Goal: Task Accomplishment & Management: Complete application form

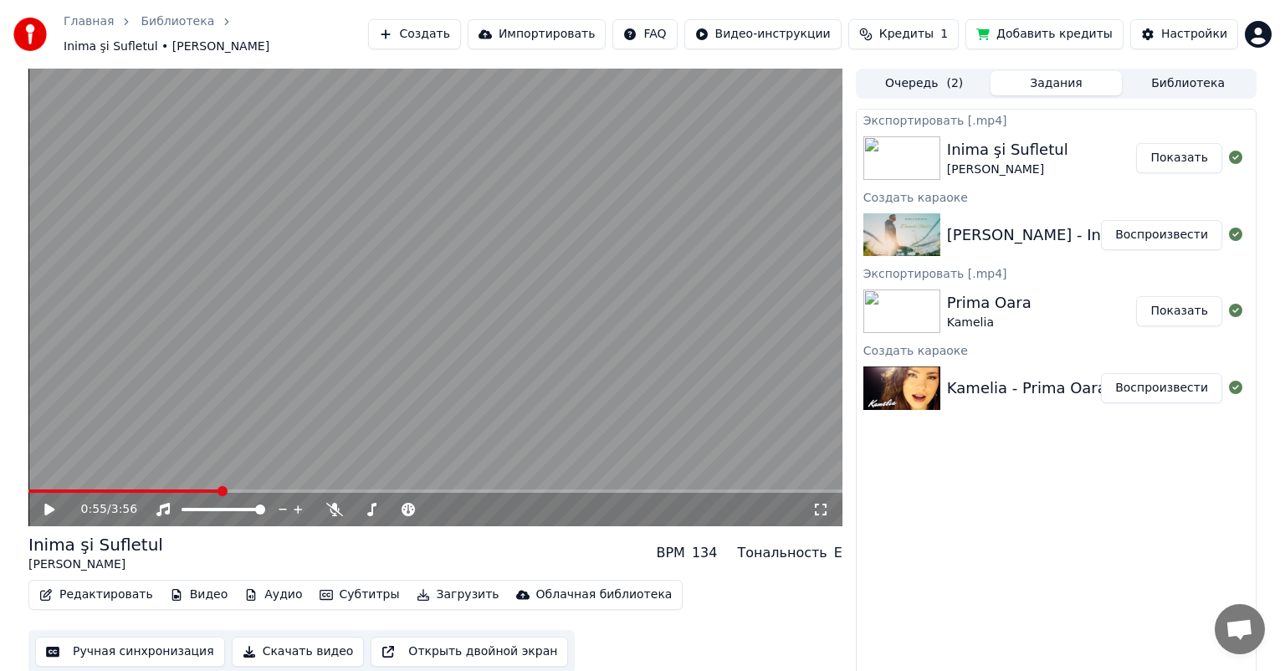
click at [38, 479] on video at bounding box center [435, 298] width 814 height 458
click at [38, 489] on span at bounding box center [124, 490] width 193 height 3
click at [817, 503] on icon at bounding box center [820, 509] width 17 height 13
click at [826, 503] on icon at bounding box center [820, 509] width 17 height 13
click at [460, 38] on button "Создать" at bounding box center [414, 34] width 92 height 30
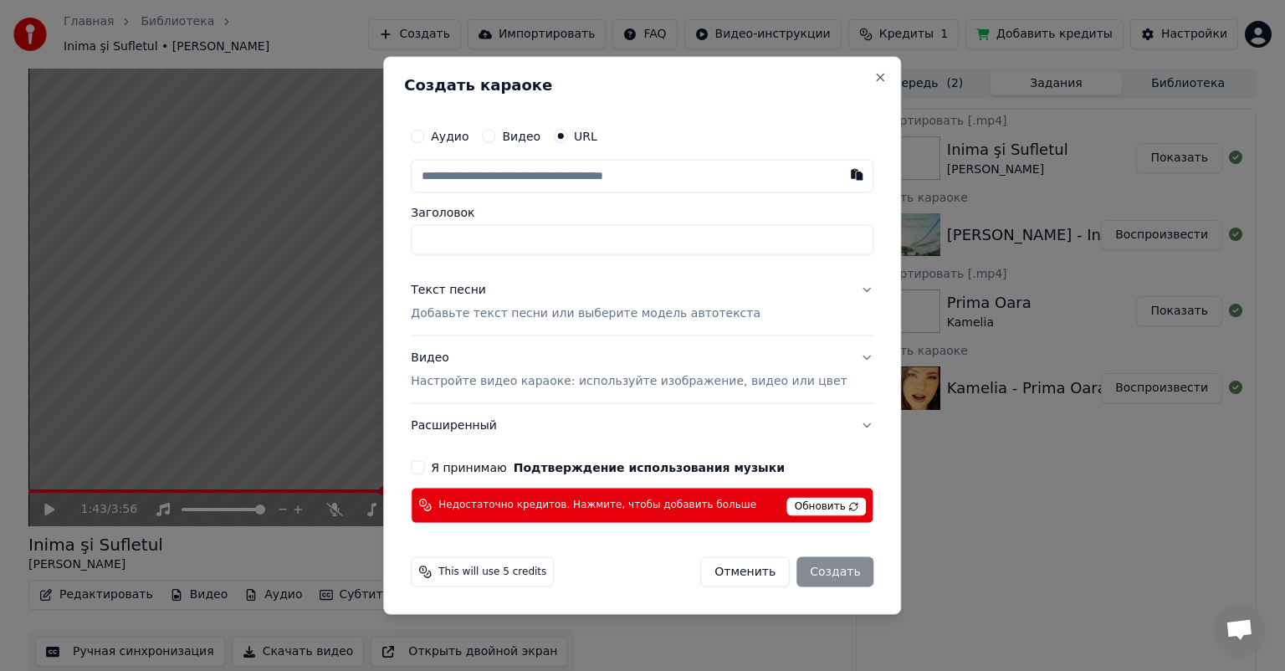
type input "**********"
click at [528, 320] on p "Добавьте текст песни или выберите модель автотекста" at bounding box center [586, 313] width 350 height 17
type input "**********"
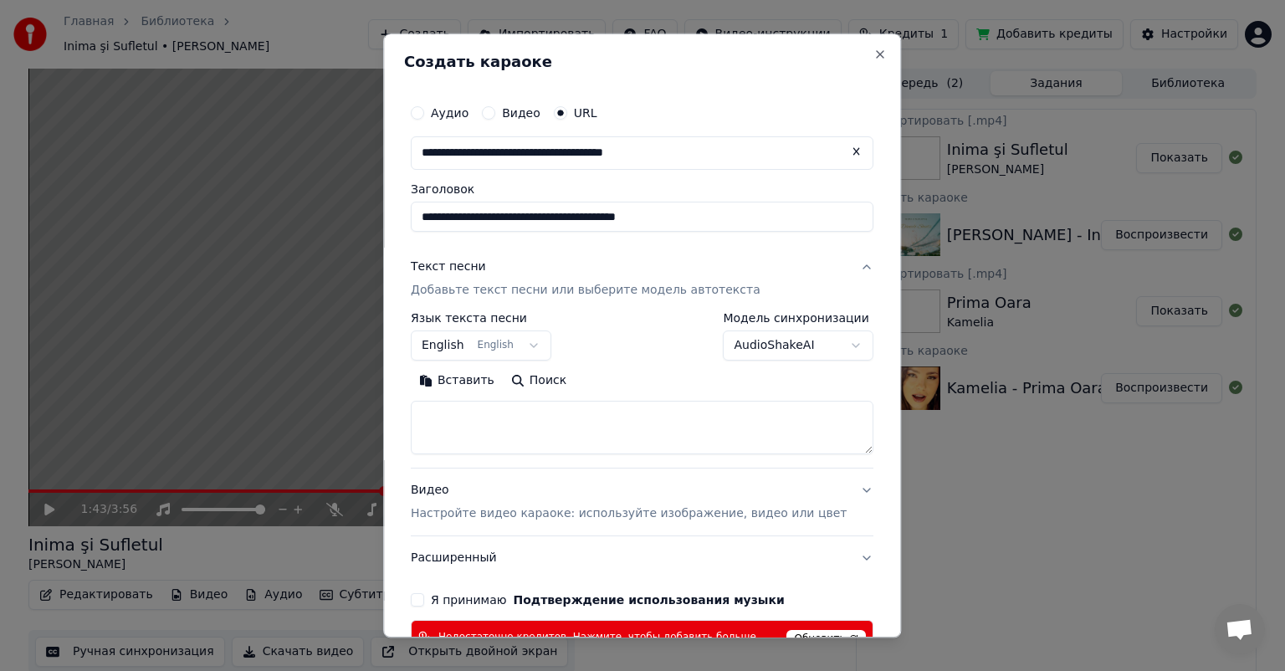
click at [555, 440] on textarea at bounding box center [642, 428] width 463 height 54
click at [589, 446] on textarea "**********" at bounding box center [617, 428] width 413 height 54
click at [579, 439] on textarea "**********" at bounding box center [617, 428] width 413 height 54
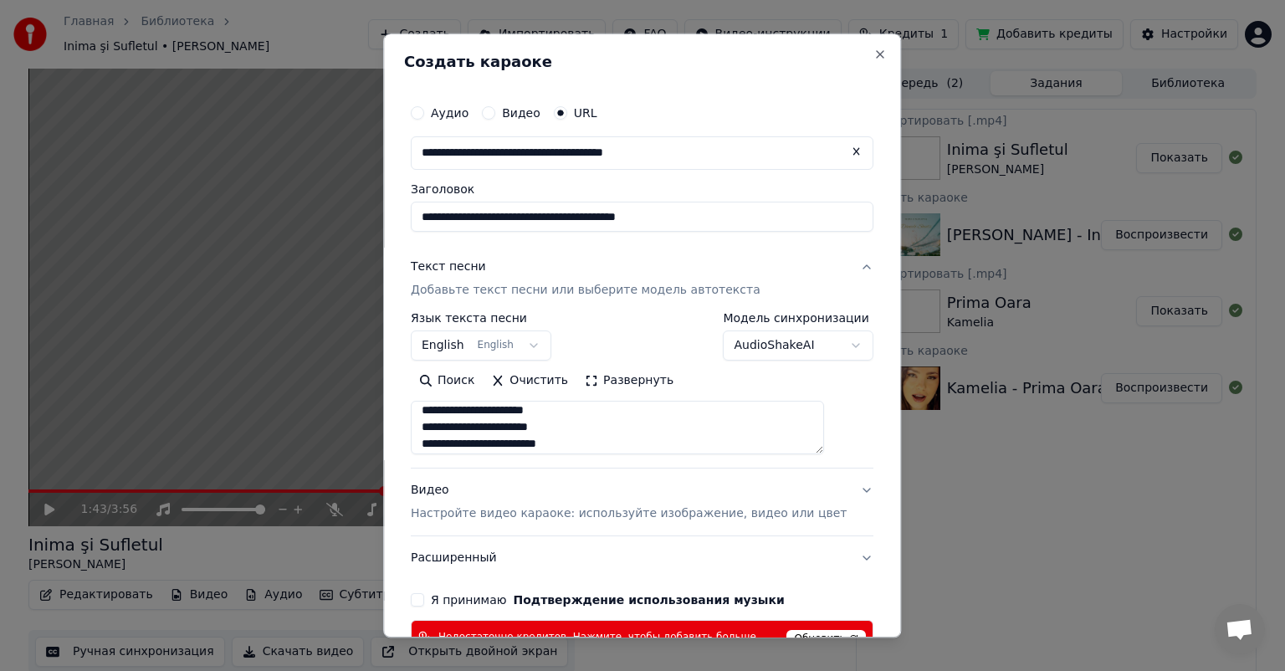
click at [466, 414] on textarea "**********" at bounding box center [617, 428] width 413 height 54
click at [508, 431] on textarea "**********" at bounding box center [617, 428] width 413 height 54
click at [653, 434] on textarea "**********" at bounding box center [617, 428] width 413 height 54
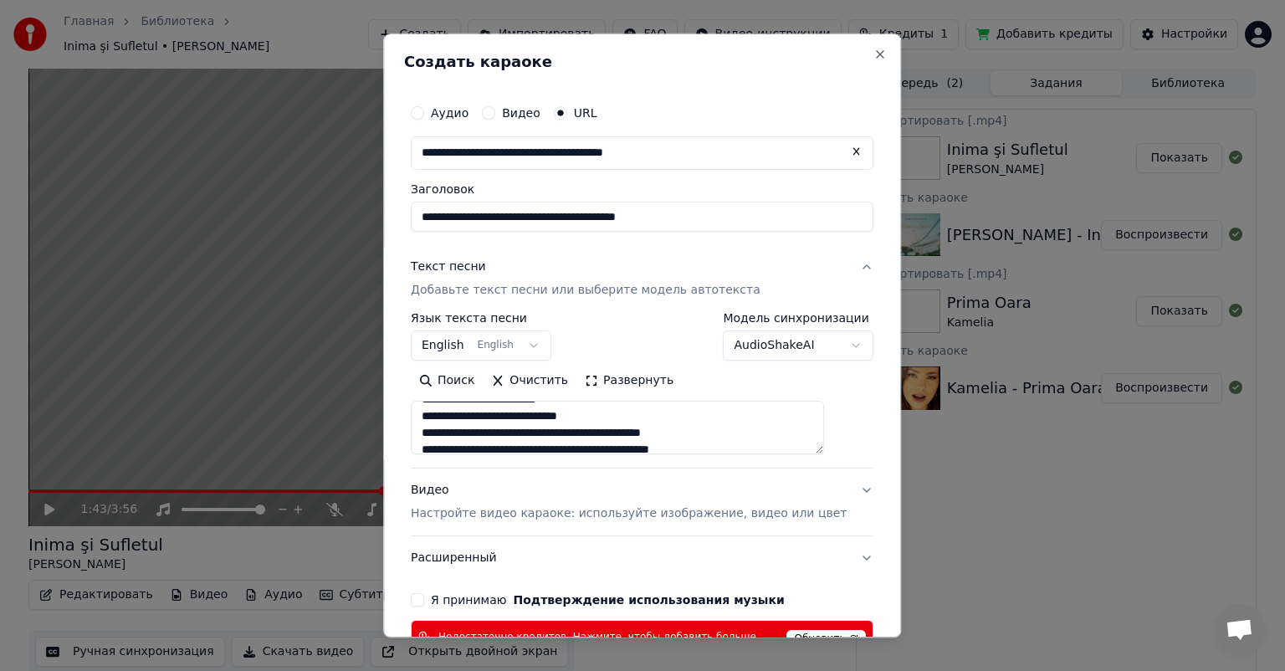
drag, startPoint x: 442, startPoint y: 424, endPoint x: 560, endPoint y: 422, distance: 118.0
click at [560, 422] on textarea "**********" at bounding box center [617, 428] width 413 height 54
click at [545, 433] on textarea "**********" at bounding box center [617, 428] width 413 height 54
click at [516, 422] on textarea "**********" at bounding box center [617, 428] width 413 height 54
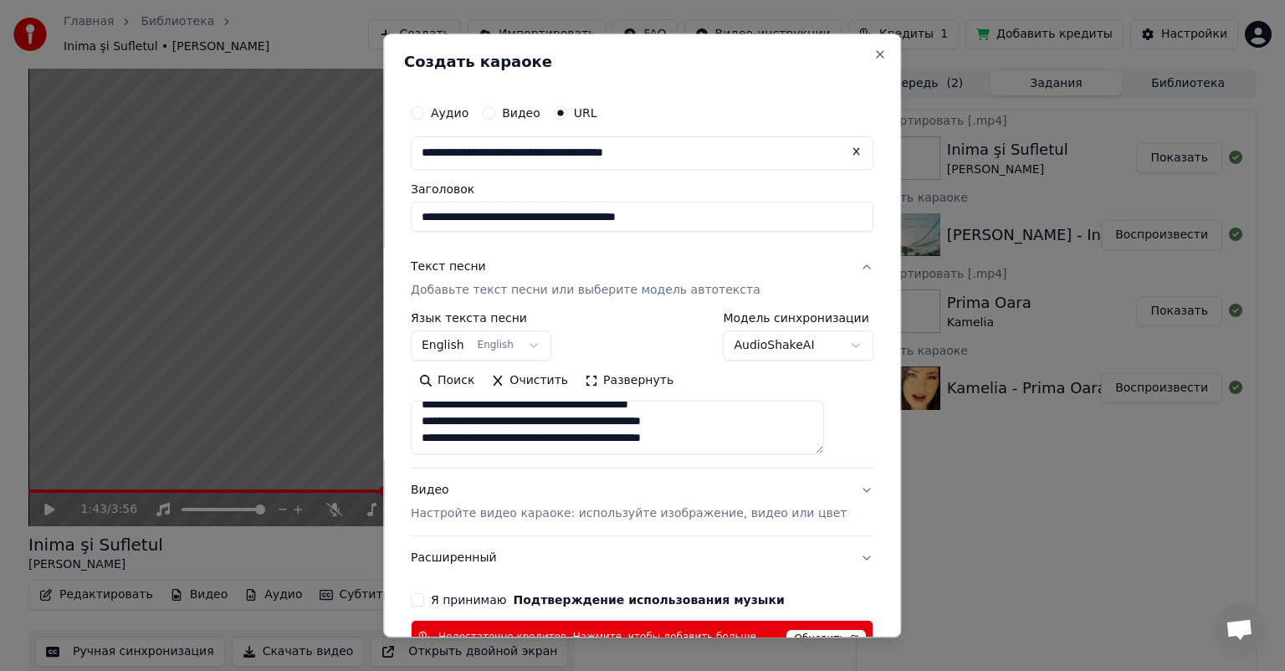
scroll to position [245, 0]
click at [773, 429] on textarea "**********" at bounding box center [617, 428] width 413 height 54
paste textarea "**********"
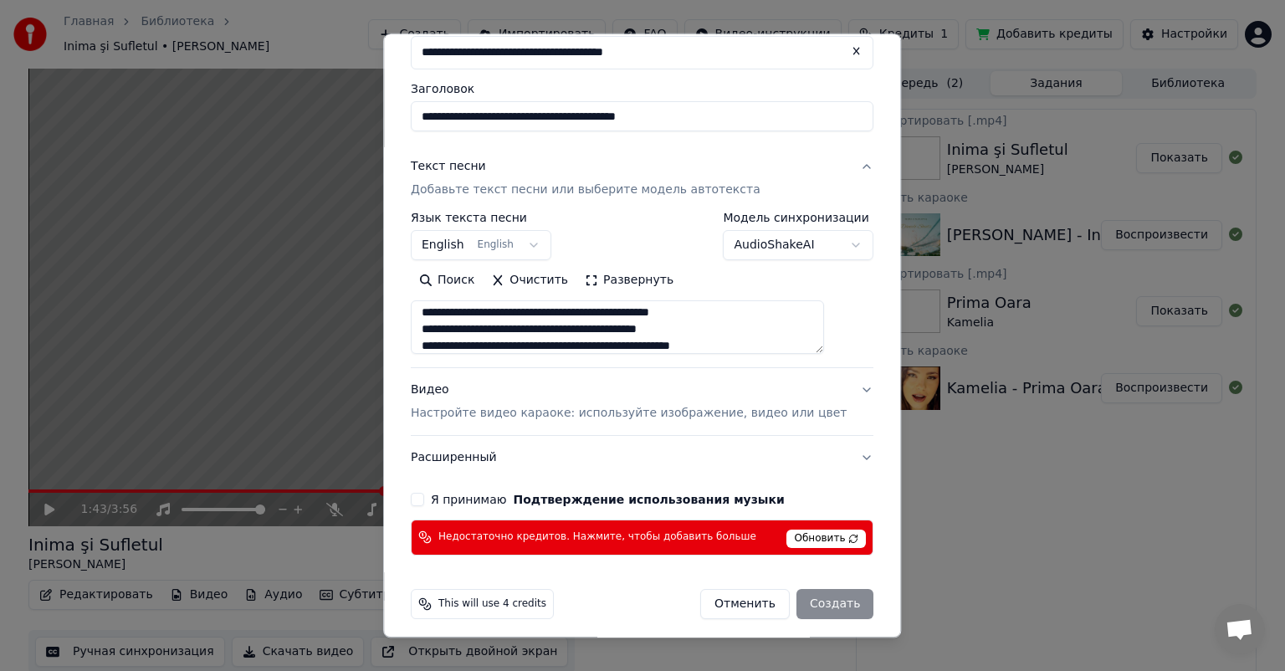
scroll to position [103, 0]
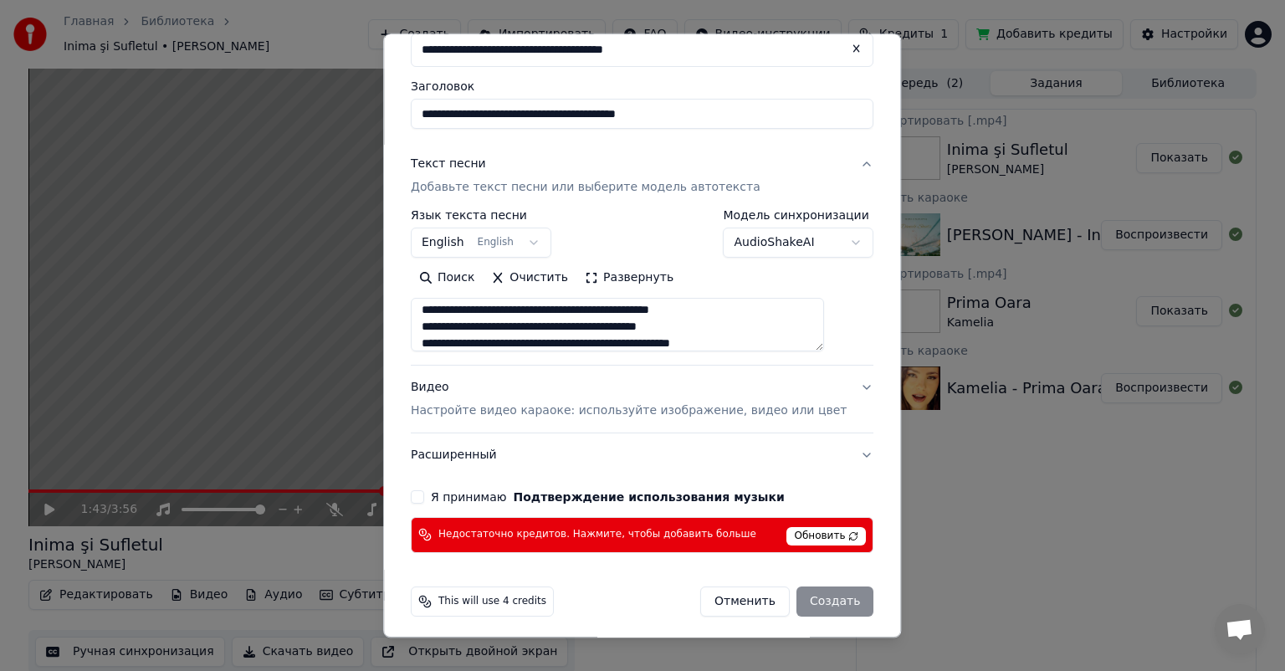
type textarea "**********"
click at [539, 244] on body "**********" at bounding box center [642, 335] width 1285 height 671
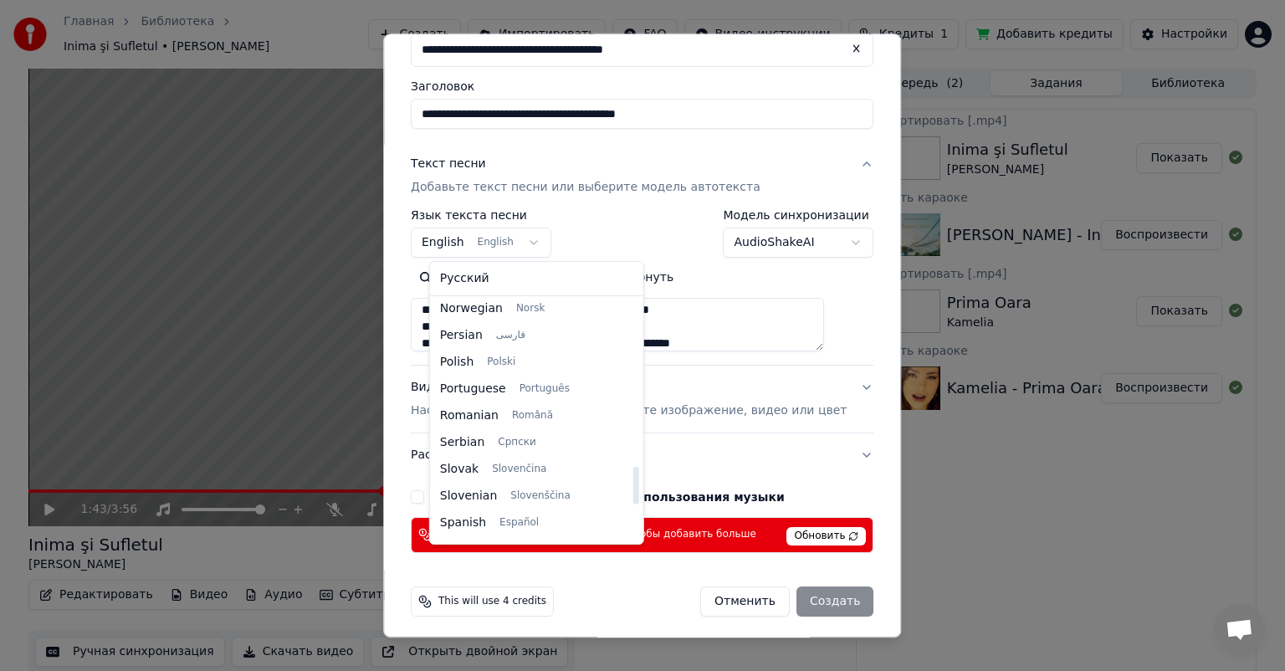
scroll to position [1063, 0]
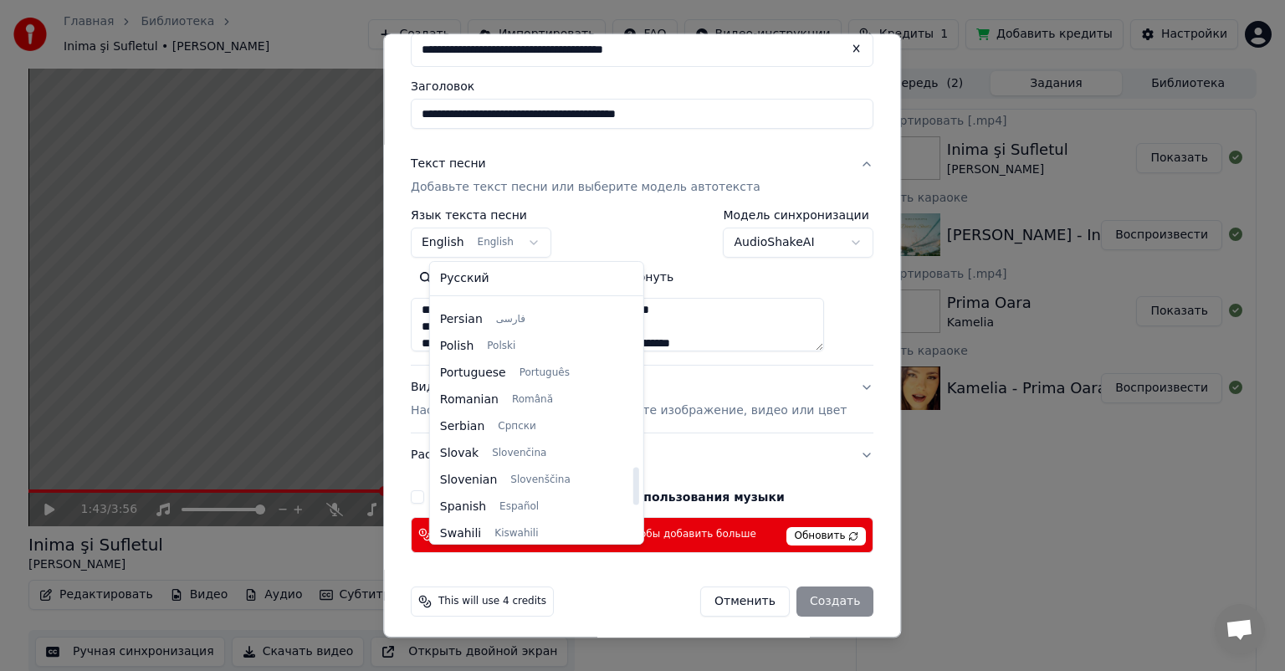
select select "**"
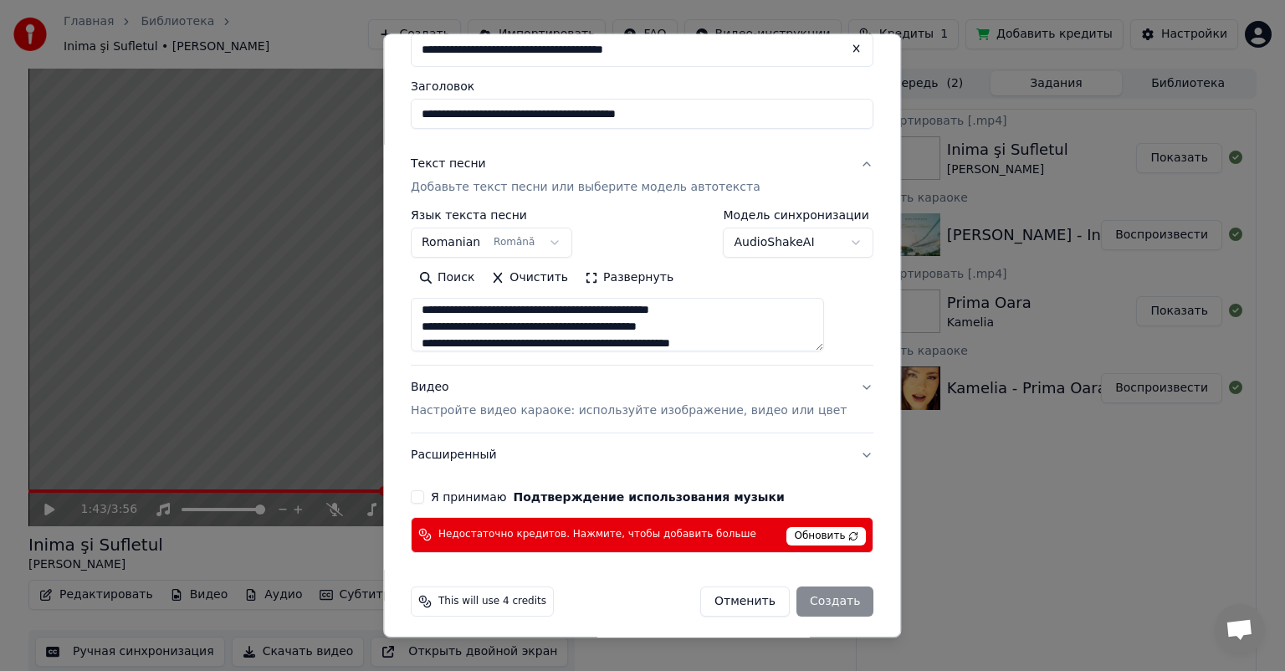
click at [424, 493] on button "Я принимаю Подтверждение использования музыки" at bounding box center [417, 496] width 13 height 13
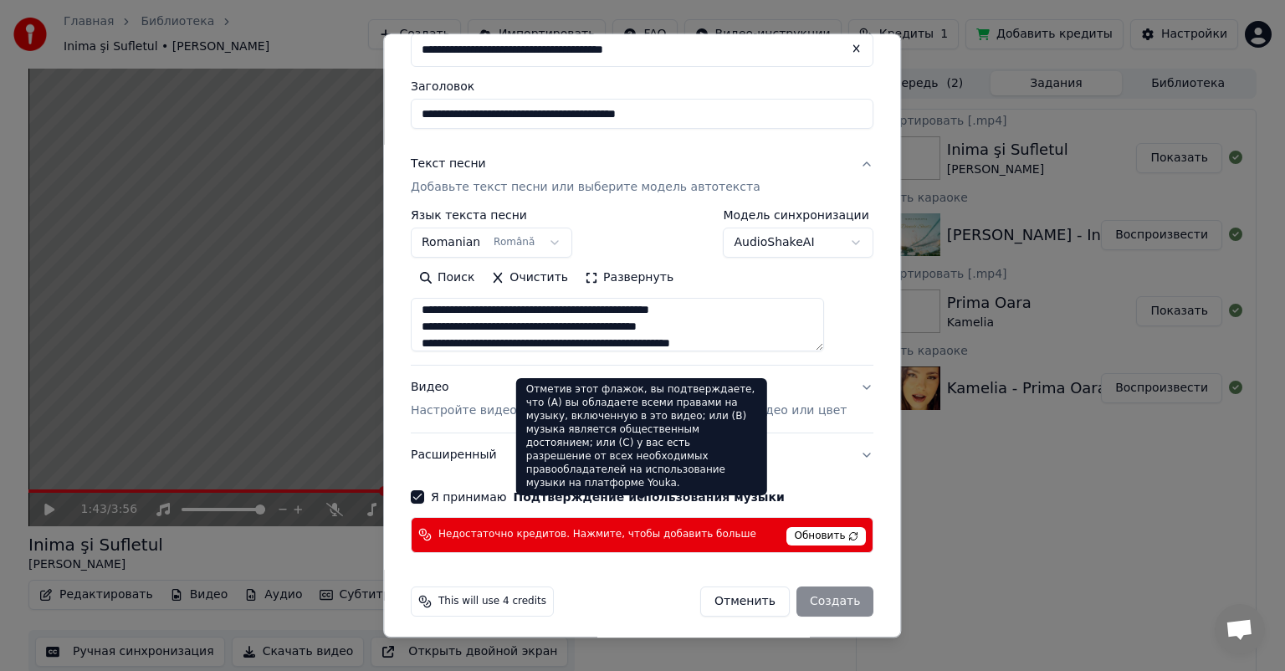
scroll to position [108, 0]
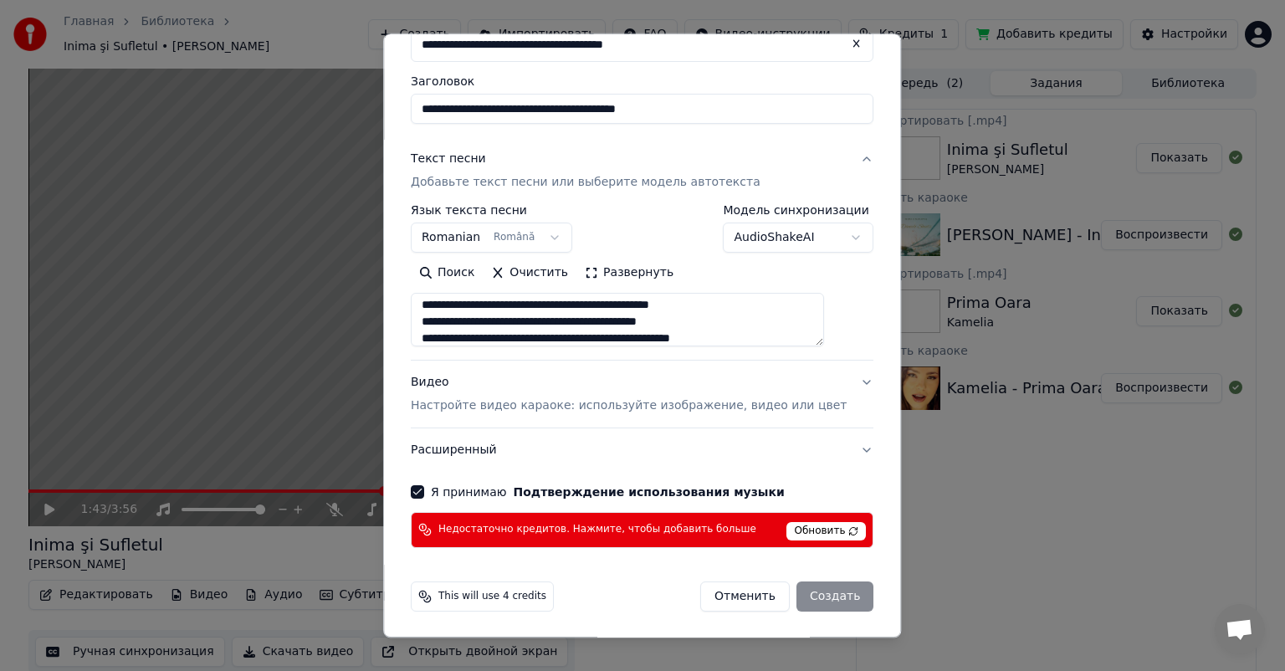
click at [817, 597] on div "Отменить Создать" at bounding box center [786, 596] width 173 height 30
click at [807, 602] on div "Отменить Создать" at bounding box center [786, 596] width 173 height 30
click at [807, 595] on div "Отменить Создать" at bounding box center [786, 596] width 173 height 30
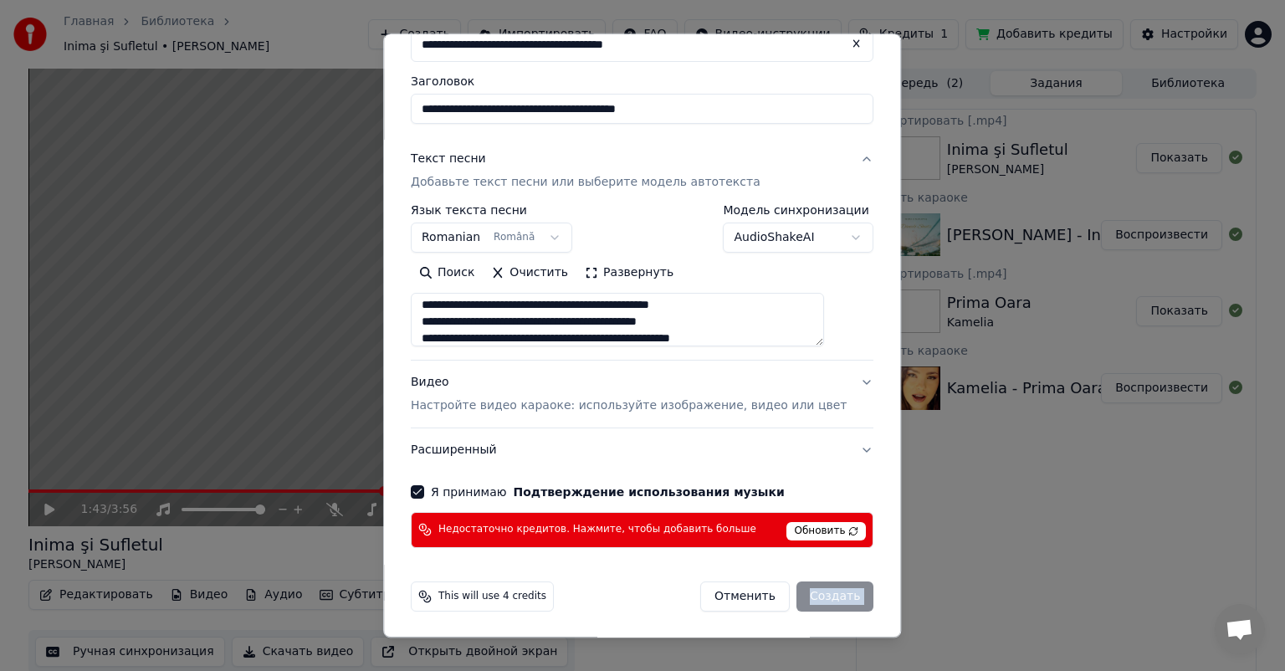
click at [807, 595] on div "Отменить Создать" at bounding box center [786, 596] width 173 height 30
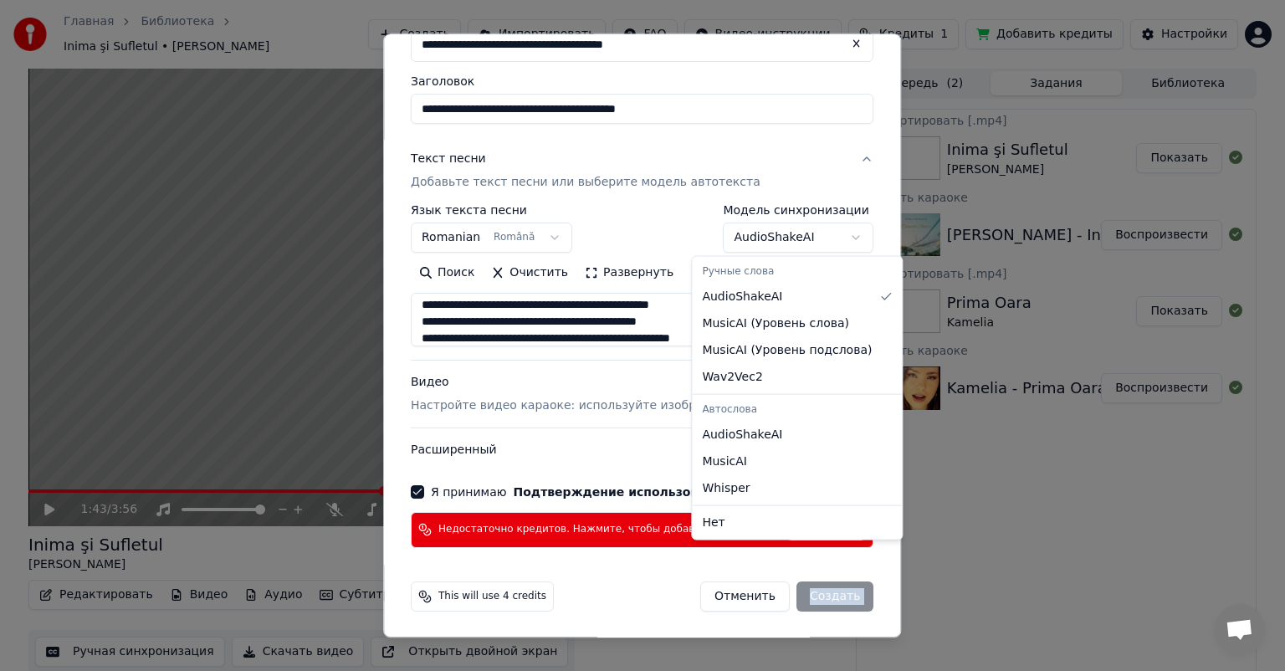
click at [818, 240] on body "**********" at bounding box center [642, 335] width 1285 height 671
select select "**********"
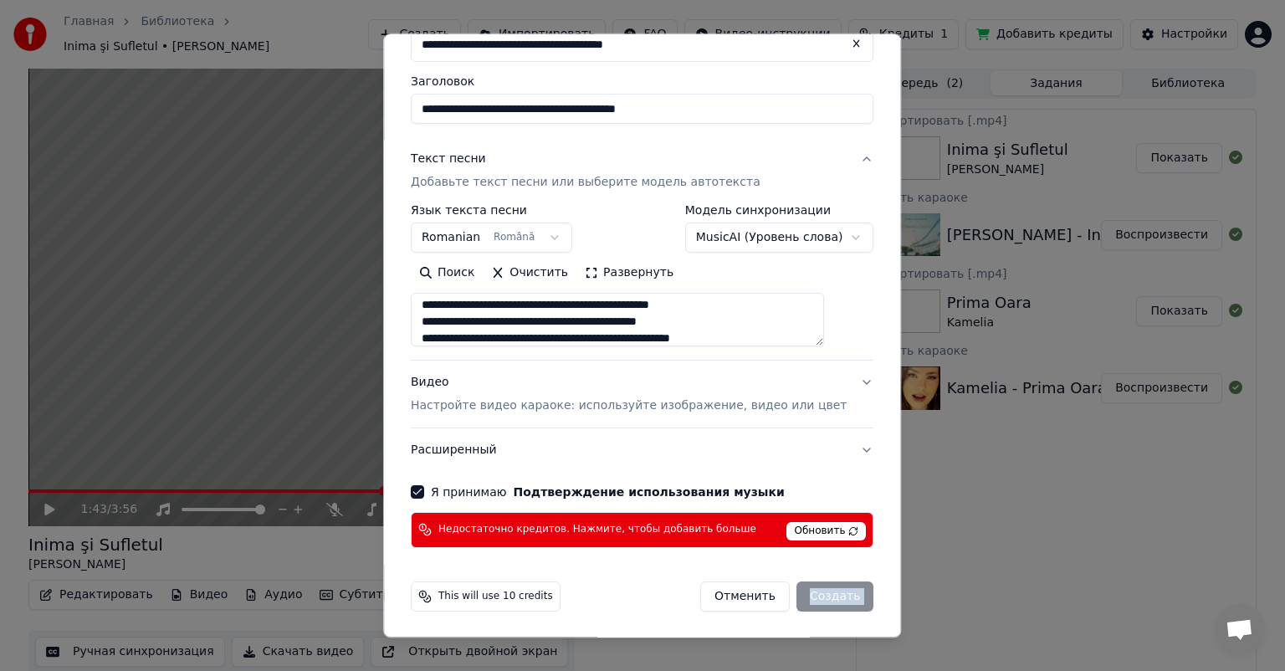
click at [812, 596] on div "Отменить Создать" at bounding box center [786, 596] width 173 height 30
click at [424, 489] on button "Я принимаю Подтверждение использования музыки" at bounding box center [417, 491] width 13 height 13
click at [798, 595] on div "Отменить Создать" at bounding box center [786, 596] width 173 height 30
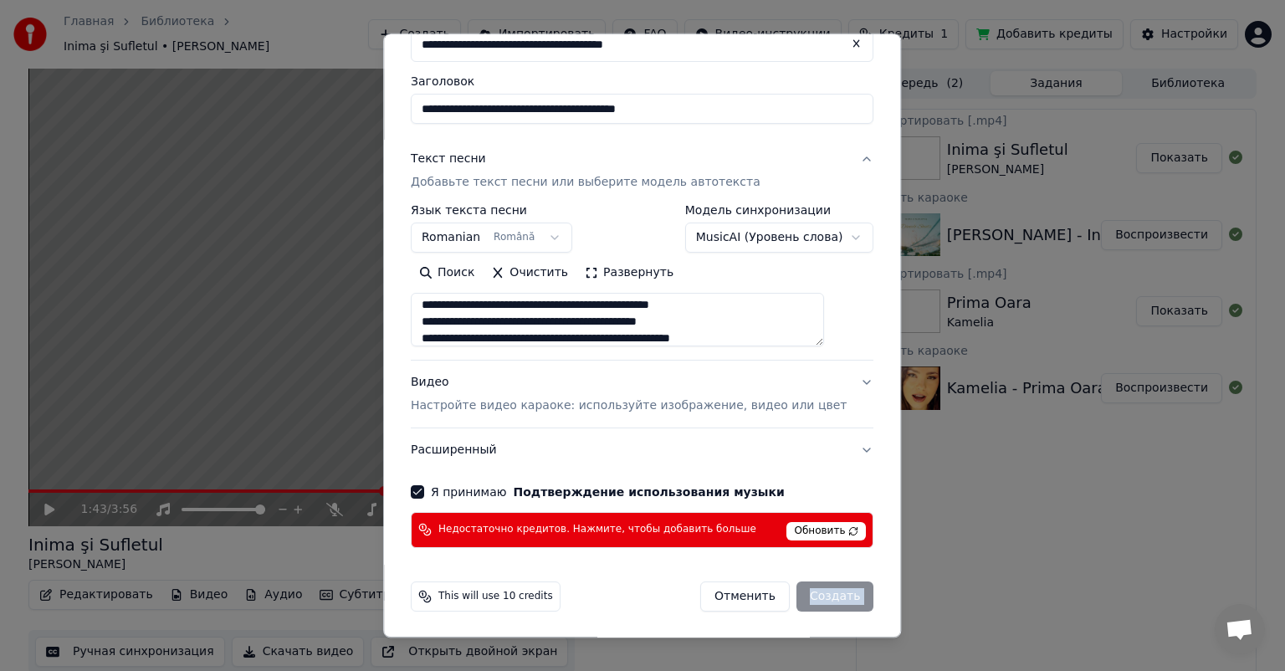
click at [798, 595] on div "Отменить Создать" at bounding box center [786, 596] width 173 height 30
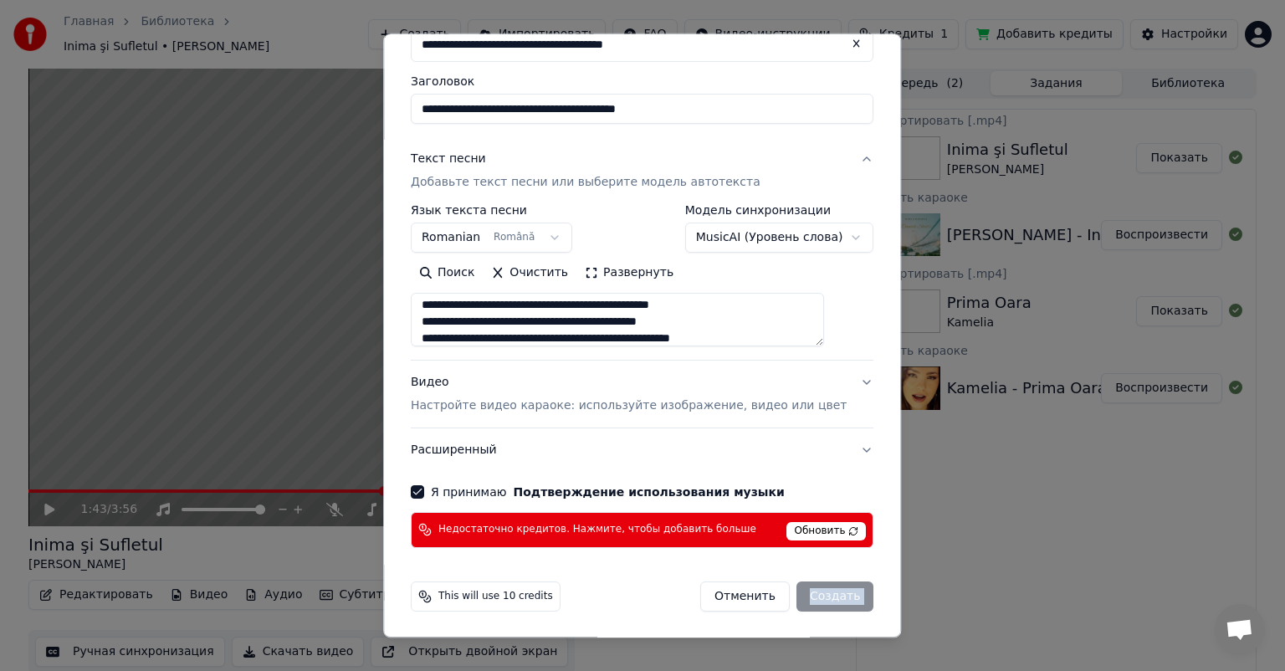
click at [798, 595] on div "Отменить Создать" at bounding box center [786, 596] width 173 height 30
click at [807, 532] on span "Обновить" at bounding box center [826, 531] width 79 height 18
click at [810, 593] on div "Отменить Создать" at bounding box center [786, 596] width 173 height 30
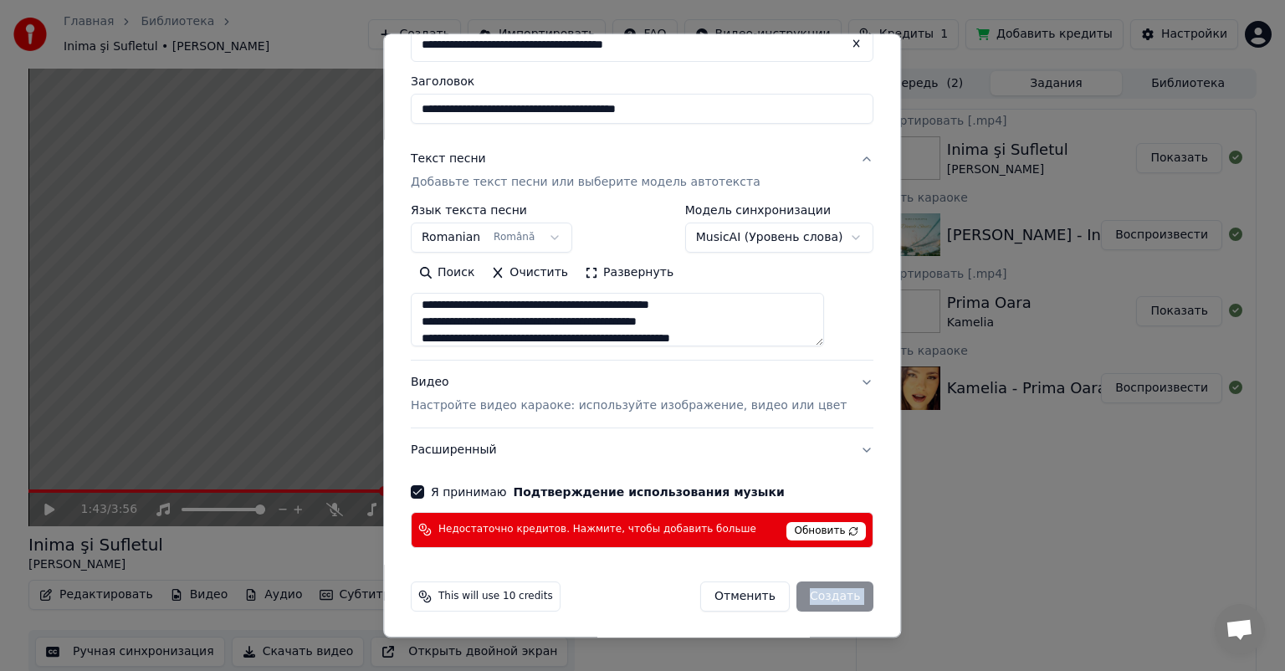
click at [810, 593] on div "Отменить Создать" at bounding box center [786, 596] width 173 height 30
click at [424, 491] on button "Я принимаю Подтверждение использования музыки" at bounding box center [417, 491] width 13 height 13
click at [798, 593] on div "Отменить Создать" at bounding box center [786, 596] width 173 height 30
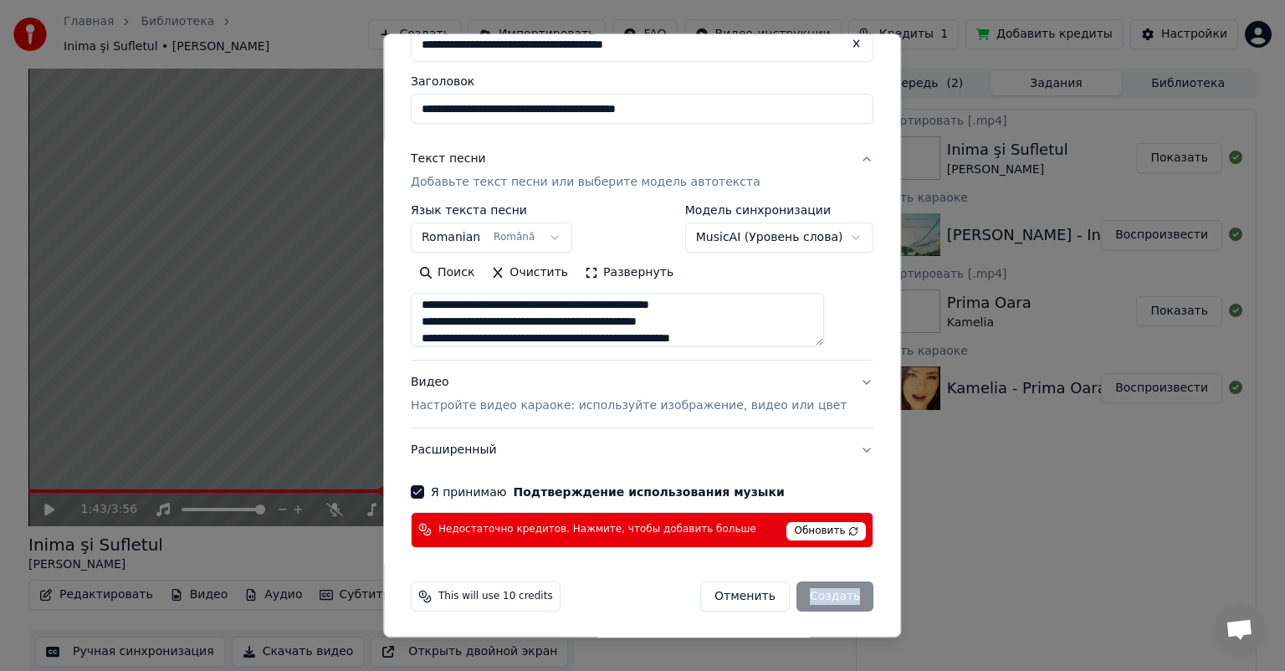
click at [798, 593] on div "Отменить Создать" at bounding box center [786, 596] width 173 height 30
click at [811, 595] on div "Отменить Создать" at bounding box center [786, 596] width 173 height 30
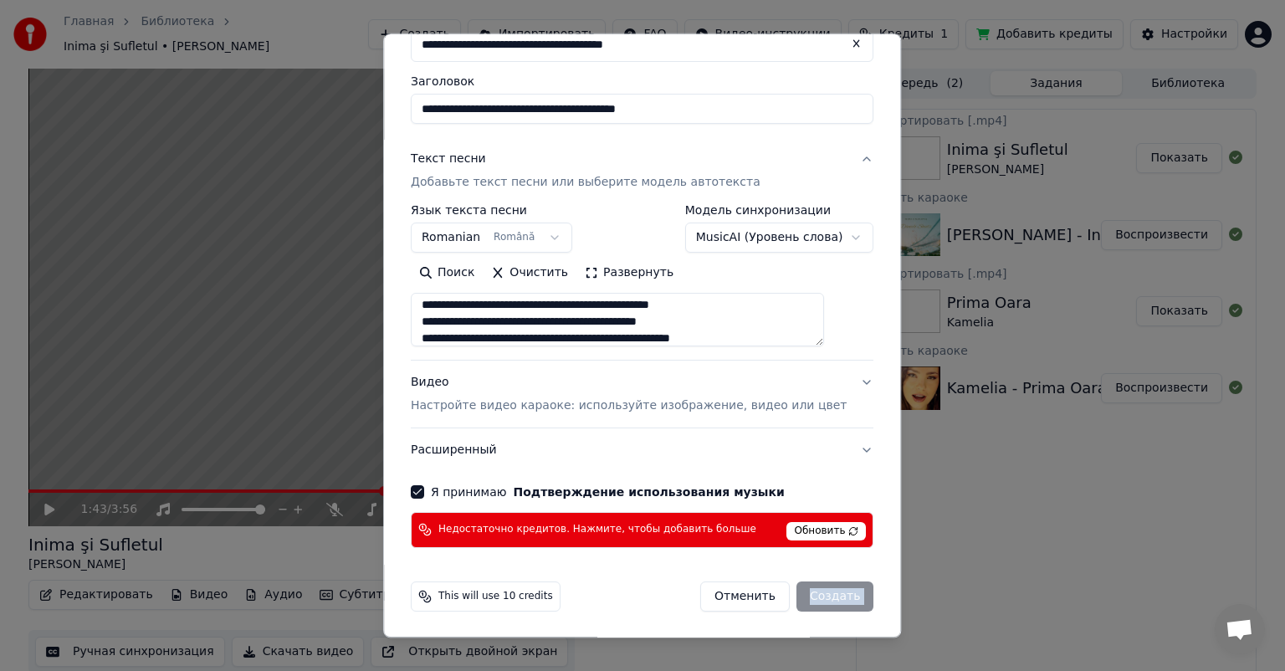
click at [811, 595] on div "Отменить Создать" at bounding box center [786, 596] width 173 height 30
click at [602, 407] on p "Настройте видео караоке: используйте изображение, видео или цвет" at bounding box center [629, 405] width 436 height 17
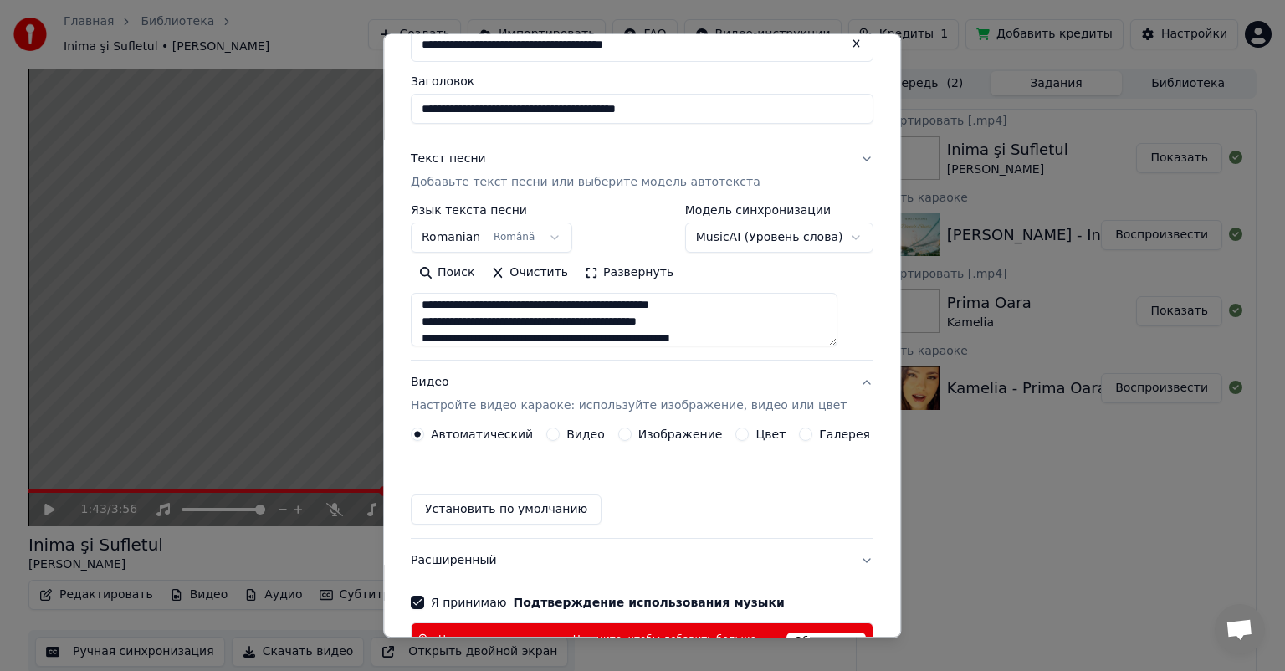
scroll to position [63, 0]
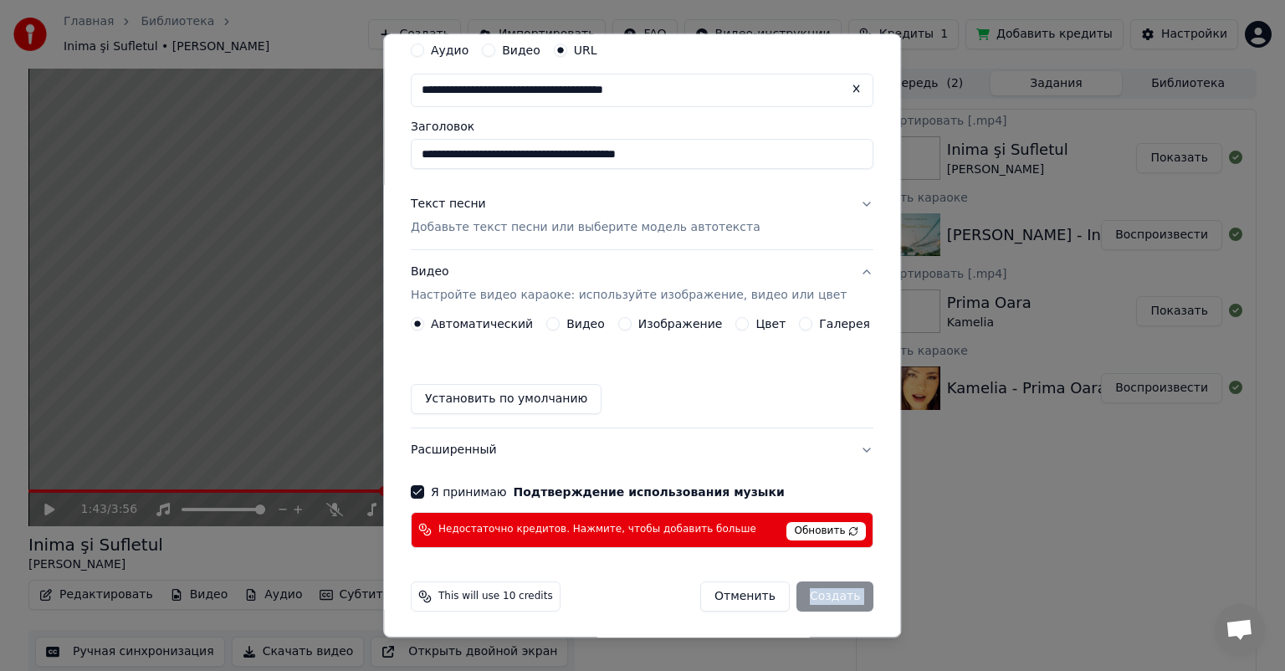
click at [649, 323] on label "Изображение" at bounding box center [680, 324] width 85 height 12
click at [632, 323] on button "Изображение" at bounding box center [624, 323] width 13 height 13
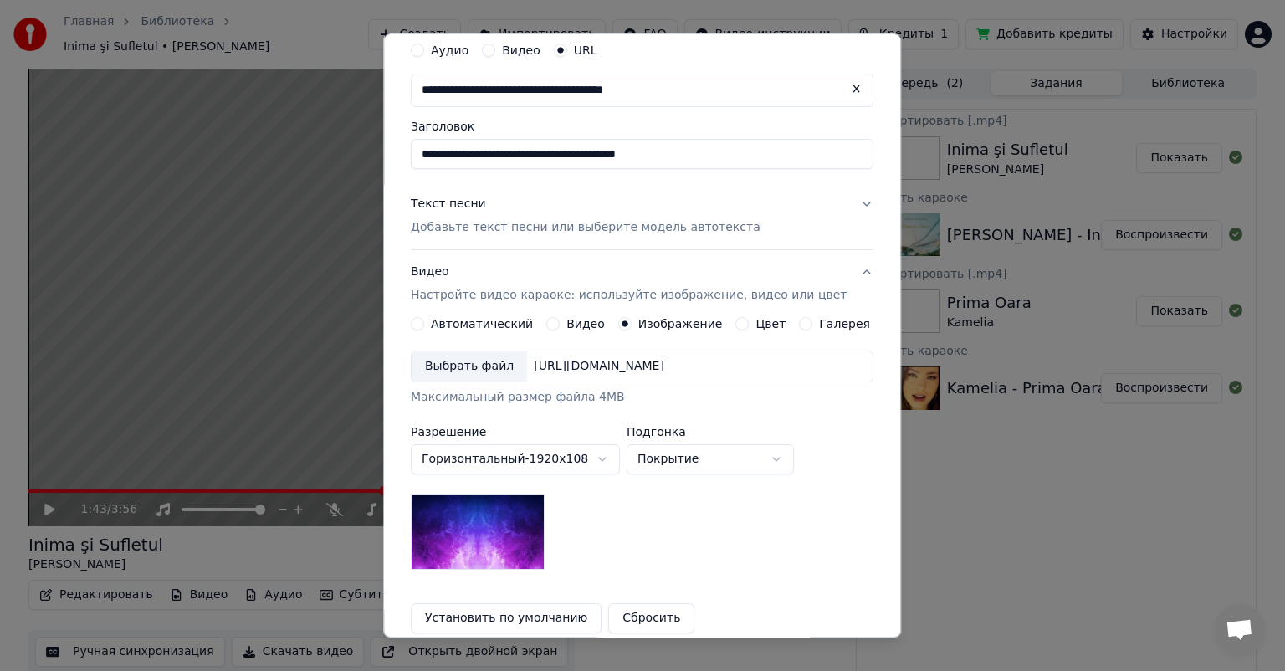
click at [463, 330] on label "Автоматический" at bounding box center [482, 324] width 102 height 12
click at [424, 330] on button "Автоматический" at bounding box center [417, 323] width 13 height 13
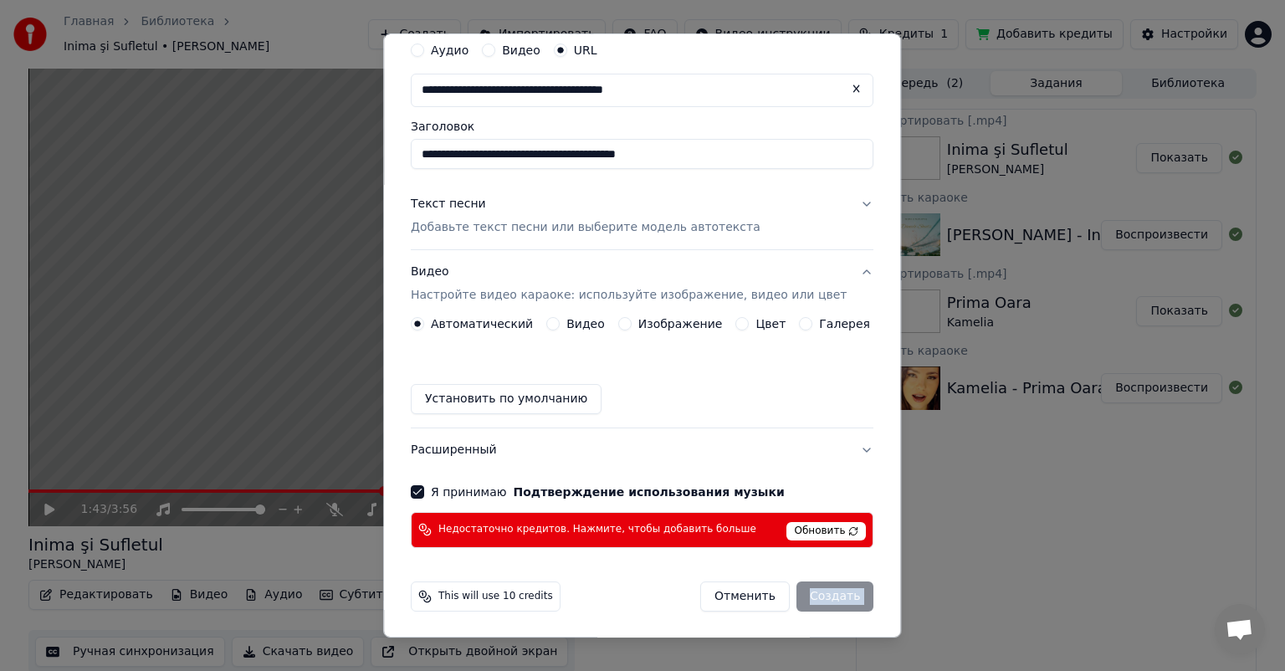
click at [573, 320] on label "Видео" at bounding box center [585, 324] width 38 height 12
click at [560, 320] on button "Видео" at bounding box center [552, 323] width 13 height 13
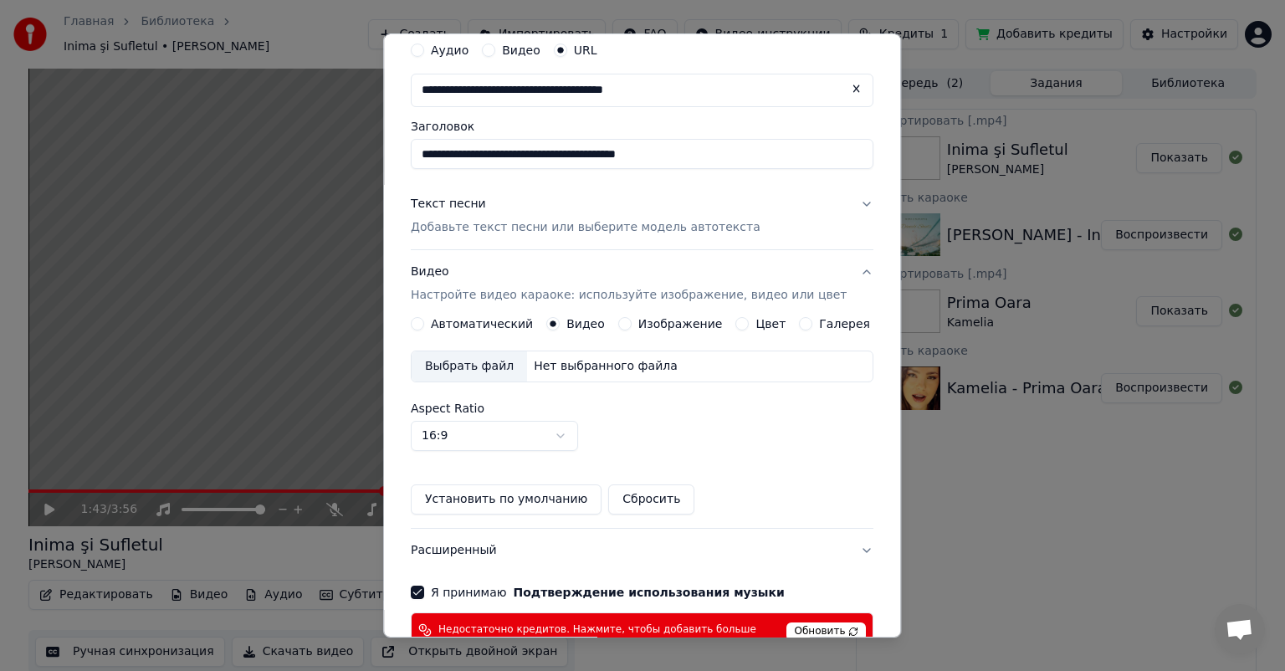
click at [623, 319] on button "Изображение" at bounding box center [624, 323] width 13 height 13
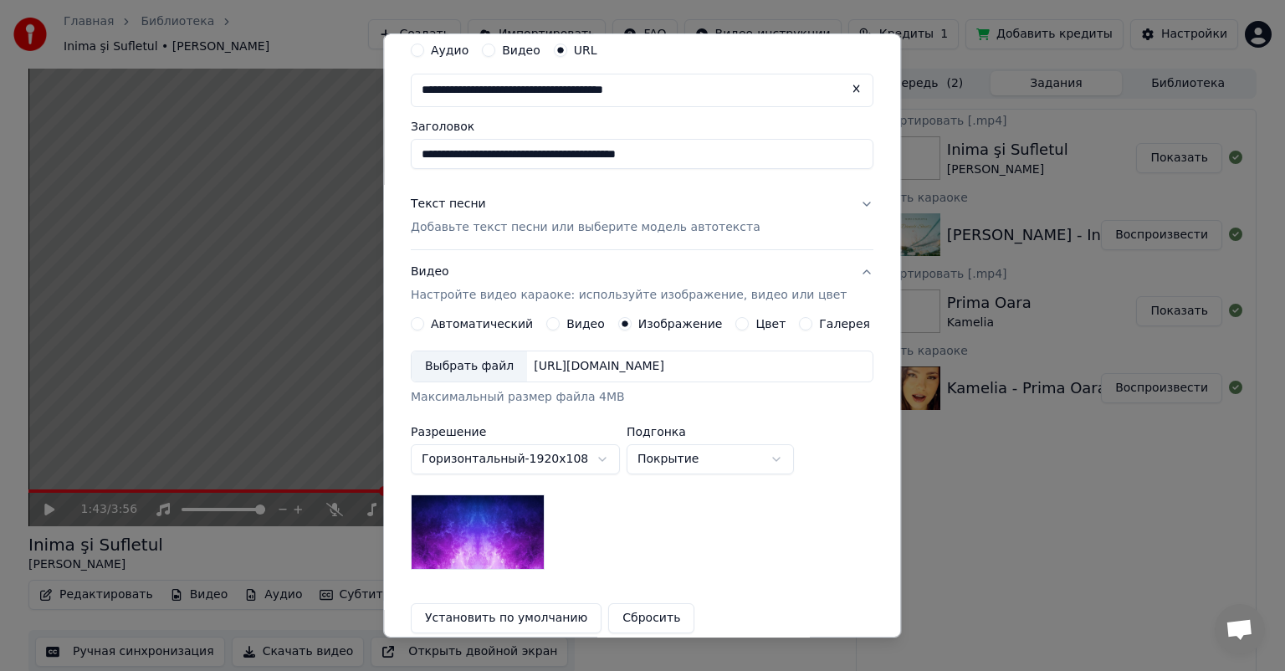
click at [740, 322] on div "Цвет" at bounding box center [761, 323] width 50 height 13
click at [742, 321] on div "Цвет" at bounding box center [761, 323] width 50 height 13
click at [484, 371] on div "Выбрать файл" at bounding box center [469, 366] width 115 height 30
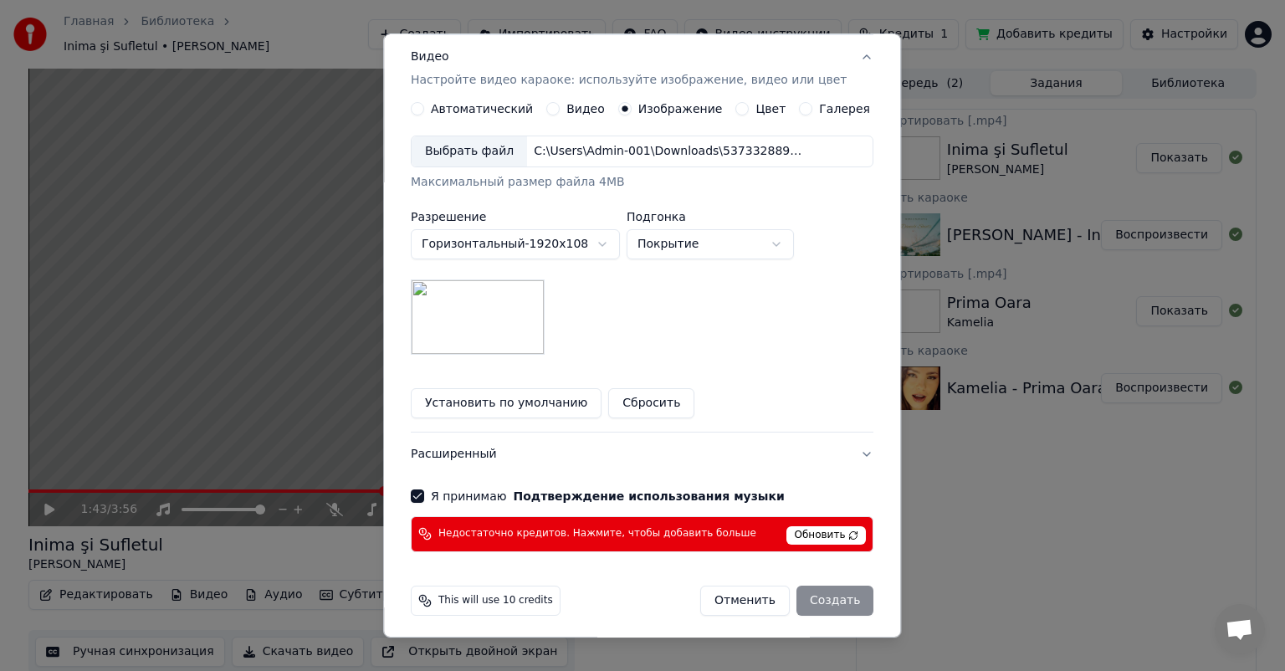
scroll to position [281, 0]
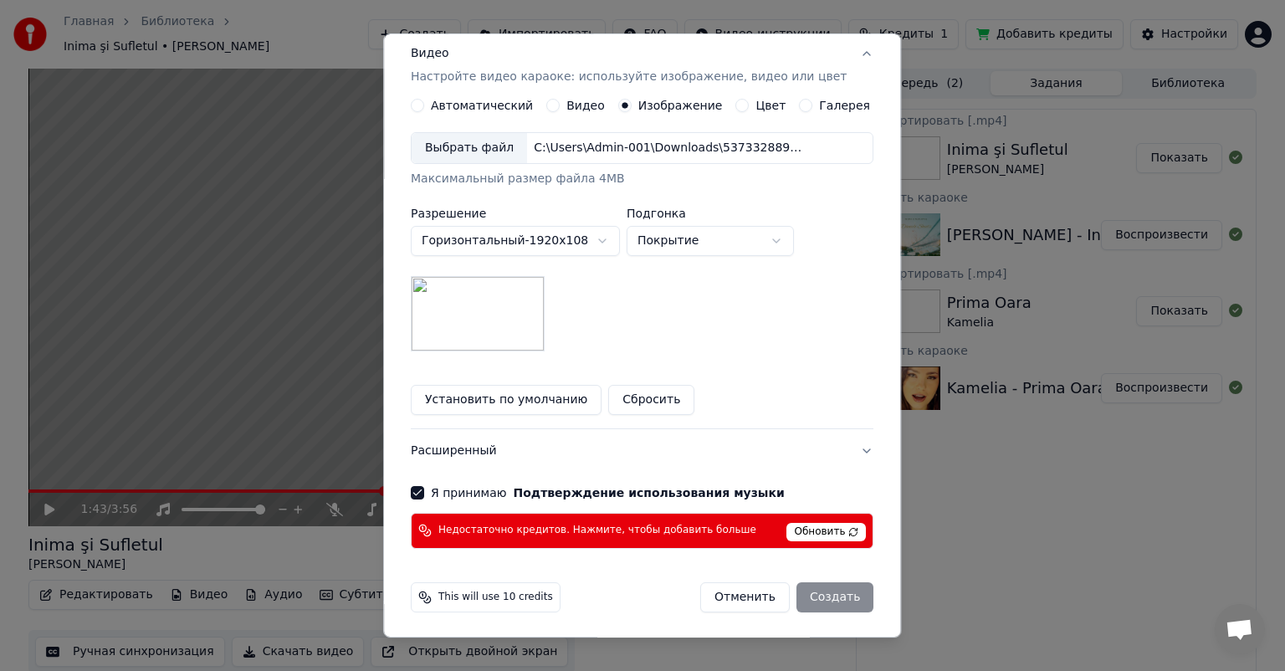
click at [813, 590] on div "Отменить Создать" at bounding box center [786, 597] width 173 height 30
click at [581, 596] on div "This will use 10 credits Отменить Создать" at bounding box center [642, 597] width 463 height 30
click at [787, 529] on span "Обновить" at bounding box center [826, 532] width 79 height 18
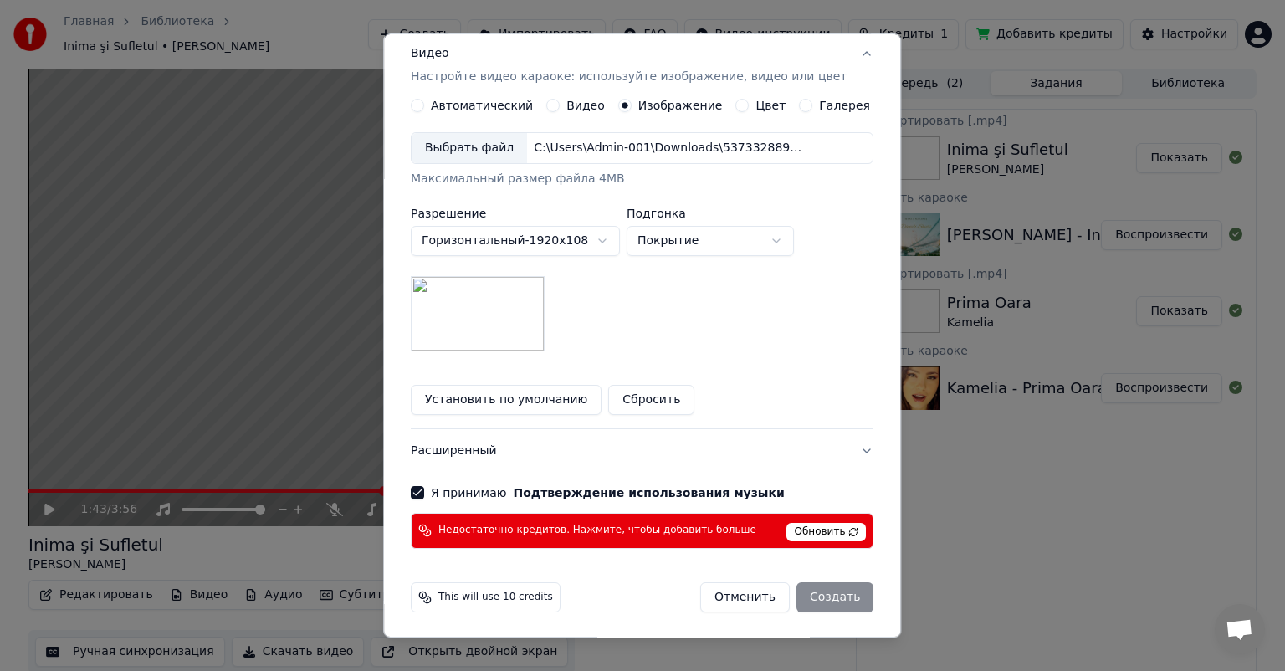
click at [685, 530] on span "Недостаточно кредитов. Нажмите, чтобы добавить больше" at bounding box center [597, 530] width 318 height 13
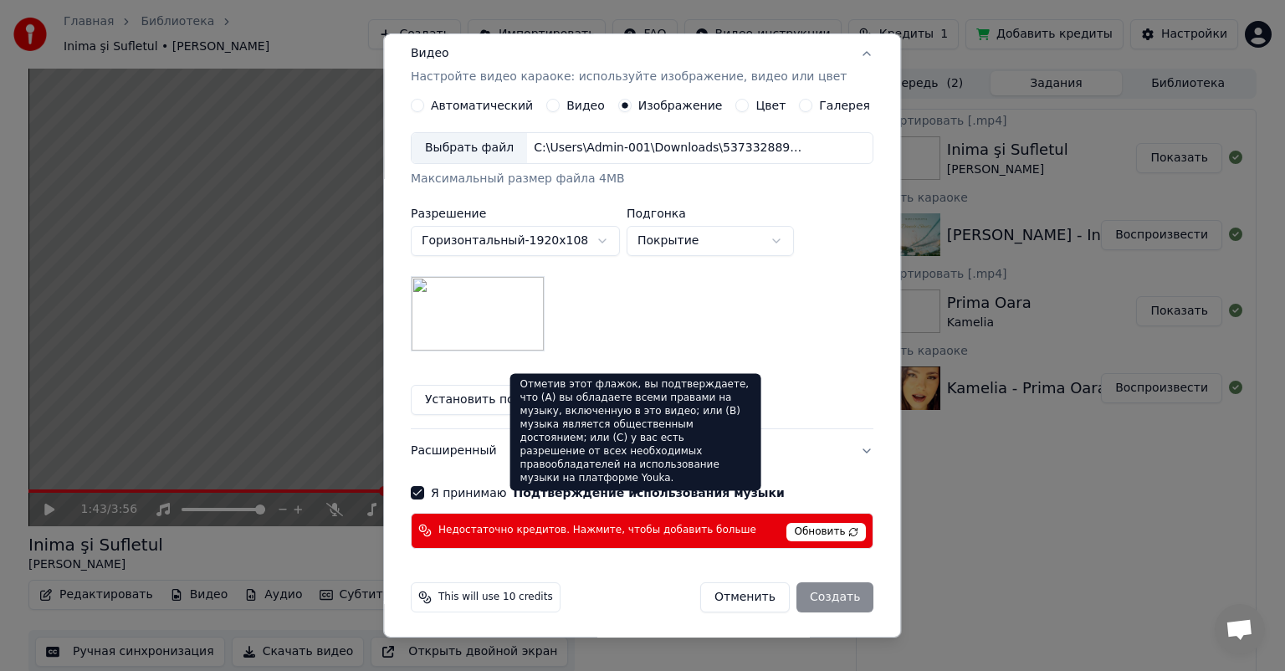
click at [493, 490] on label "Я принимаю Подтверждение использования музыки" at bounding box center [608, 493] width 354 height 12
click at [424, 490] on button "Я принимаю Подтверждение использования музыки" at bounding box center [417, 492] width 13 height 13
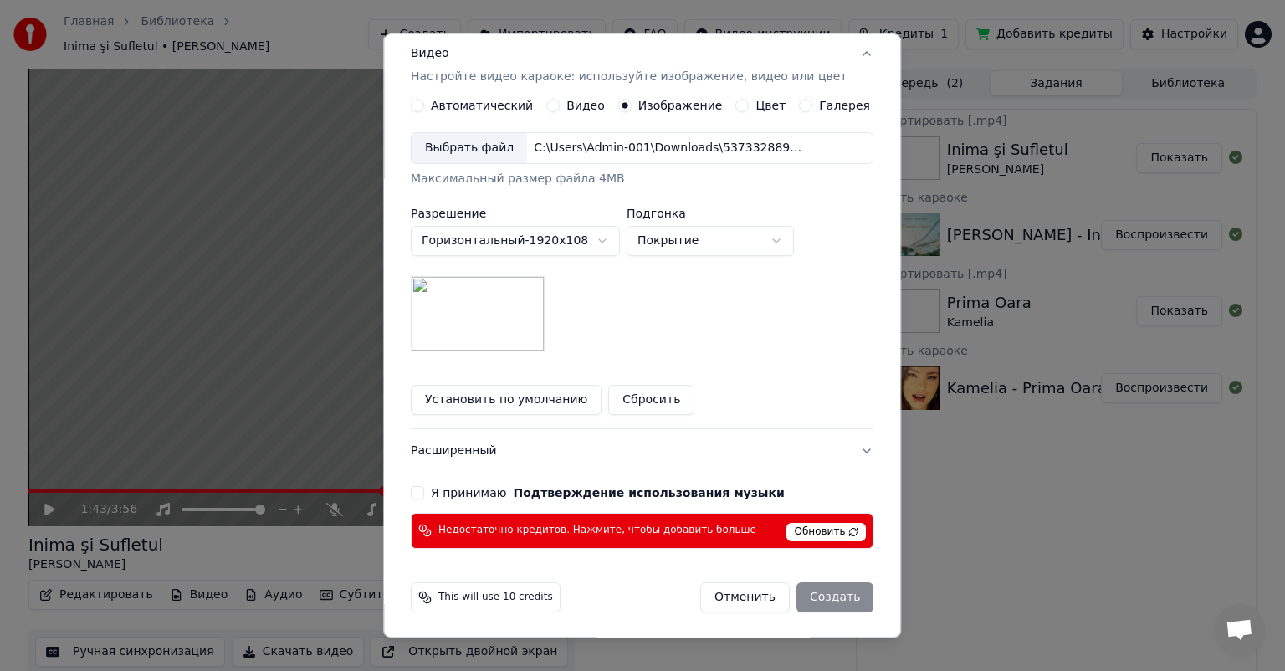
click at [493, 490] on label "Я принимаю Подтверждение использования музыки" at bounding box center [608, 493] width 354 height 12
click at [424, 490] on button "Я принимаю Подтверждение использования музыки" at bounding box center [417, 492] width 13 height 13
click at [807, 589] on div "Отменить Создать" at bounding box center [786, 597] width 173 height 30
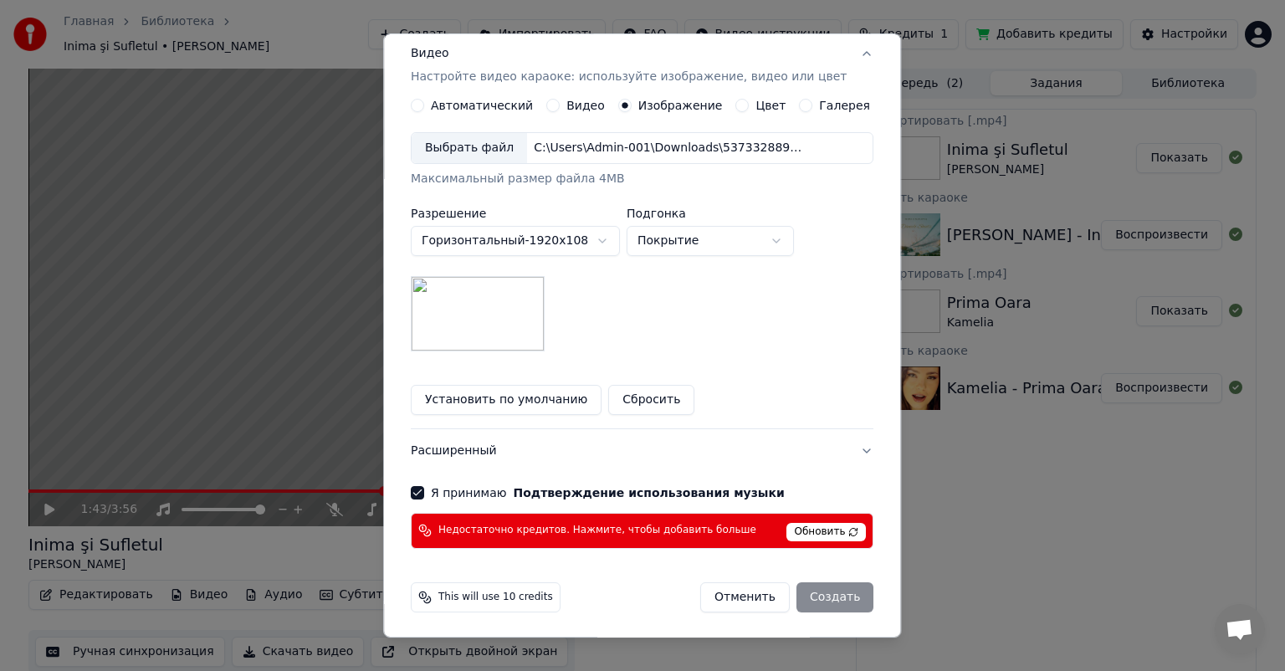
click at [672, 525] on span "Недостаточно кредитов. Нажмите, чтобы добавить больше" at bounding box center [597, 530] width 318 height 13
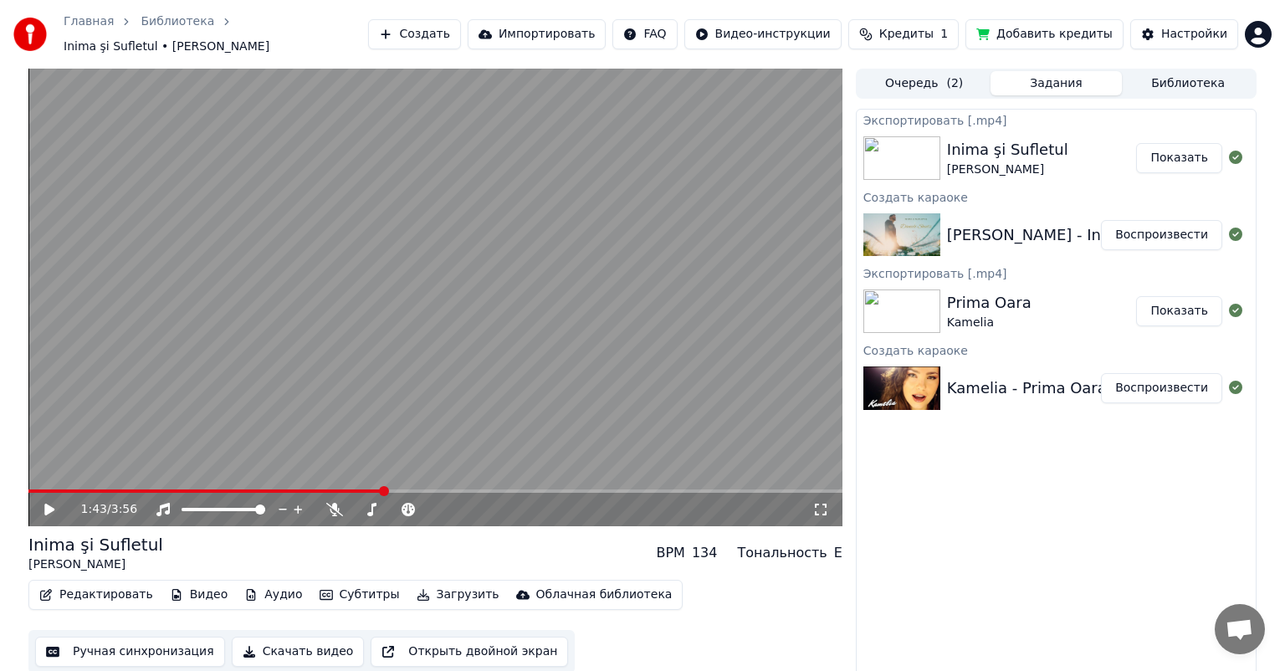
click at [935, 20] on button "Кредиты 1" at bounding box center [903, 34] width 110 height 30
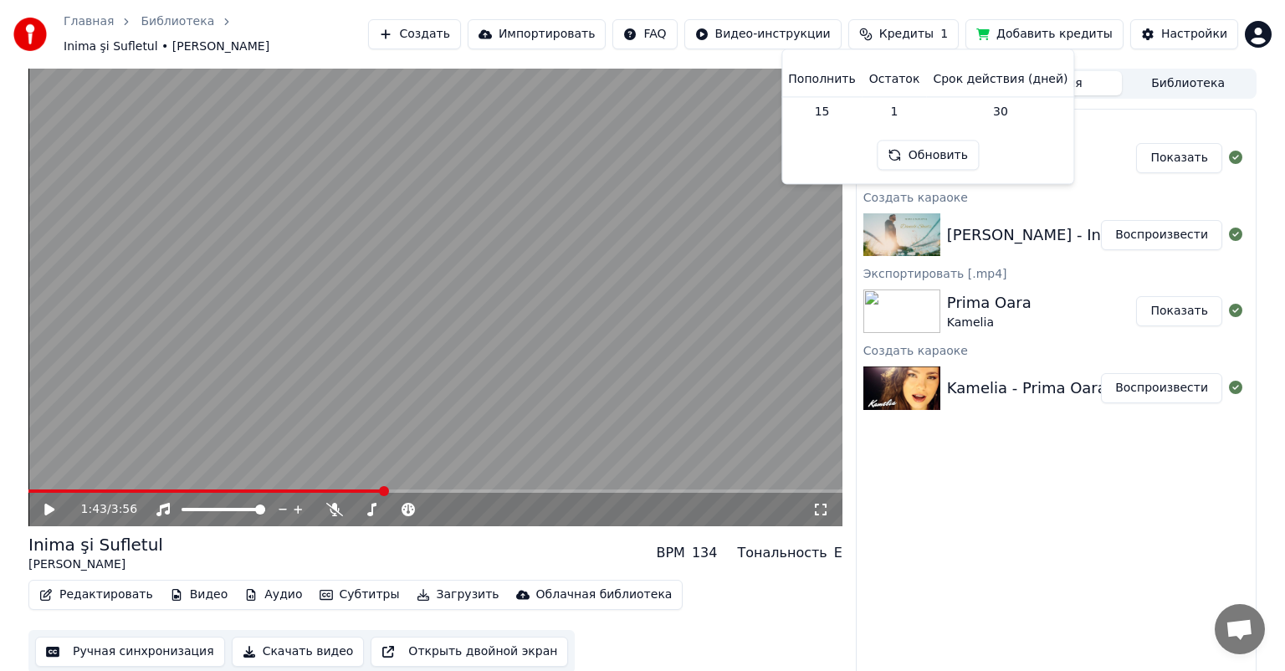
click at [940, 154] on button "Обновить" at bounding box center [928, 156] width 101 height 30
click at [829, 81] on th "Пополнить" at bounding box center [821, 79] width 80 height 33
click at [906, 90] on th "Остаток" at bounding box center [895, 79] width 64 height 33
click at [922, 79] on th "Остаток" at bounding box center [895, 79] width 64 height 33
click at [834, 116] on td "15" at bounding box center [821, 111] width 80 height 30
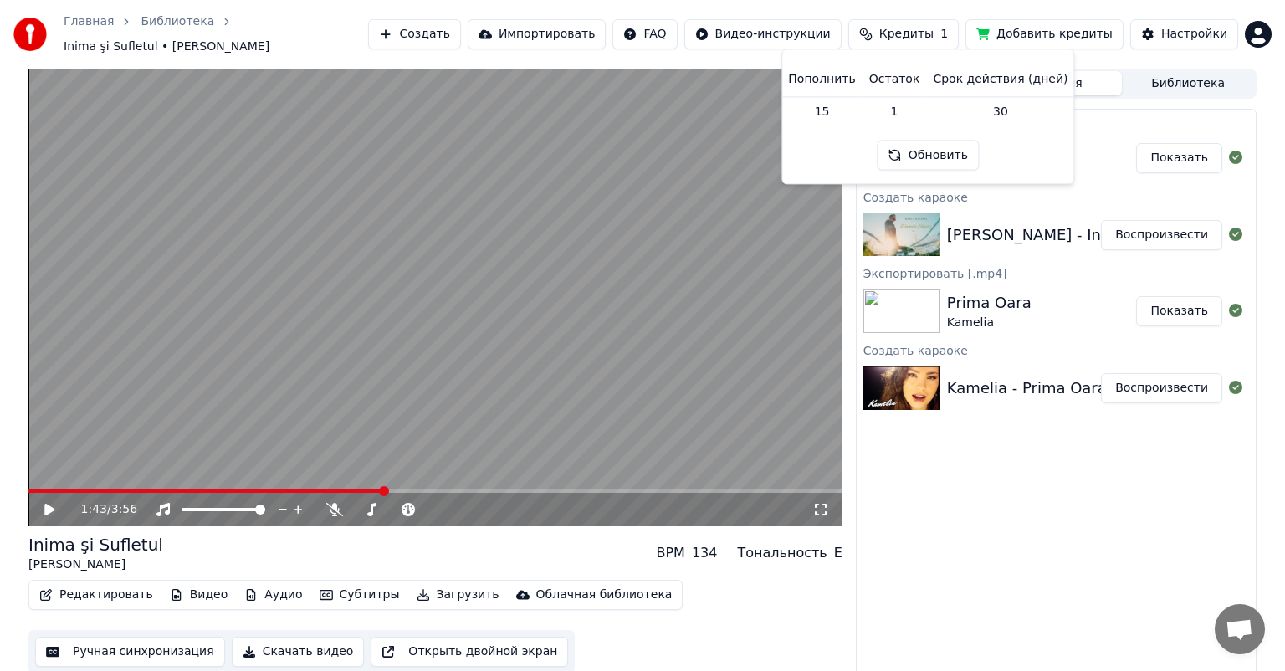
click at [981, 117] on td "30" at bounding box center [1000, 111] width 148 height 30
click at [1084, 27] on button "Добавить кредиты" at bounding box center [1045, 34] width 158 height 30
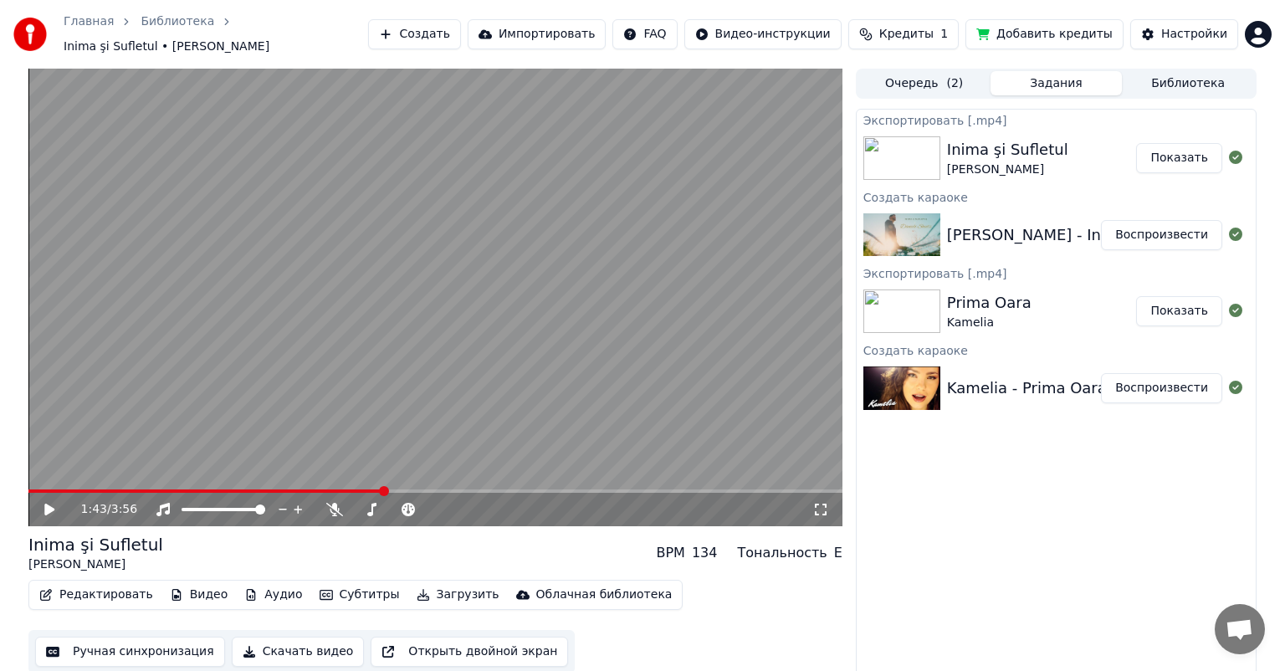
click at [50, 504] on icon at bounding box center [49, 510] width 10 height 12
click at [48, 489] on span at bounding box center [206, 490] width 356 height 3
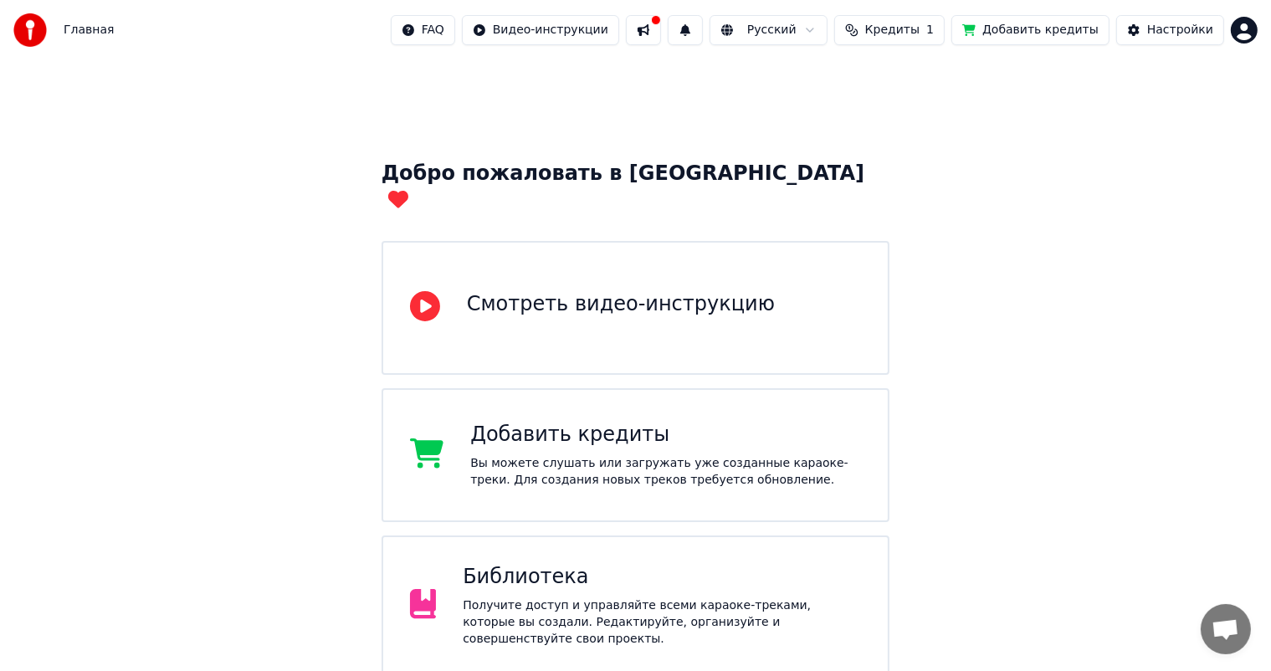
scroll to position [125, 0]
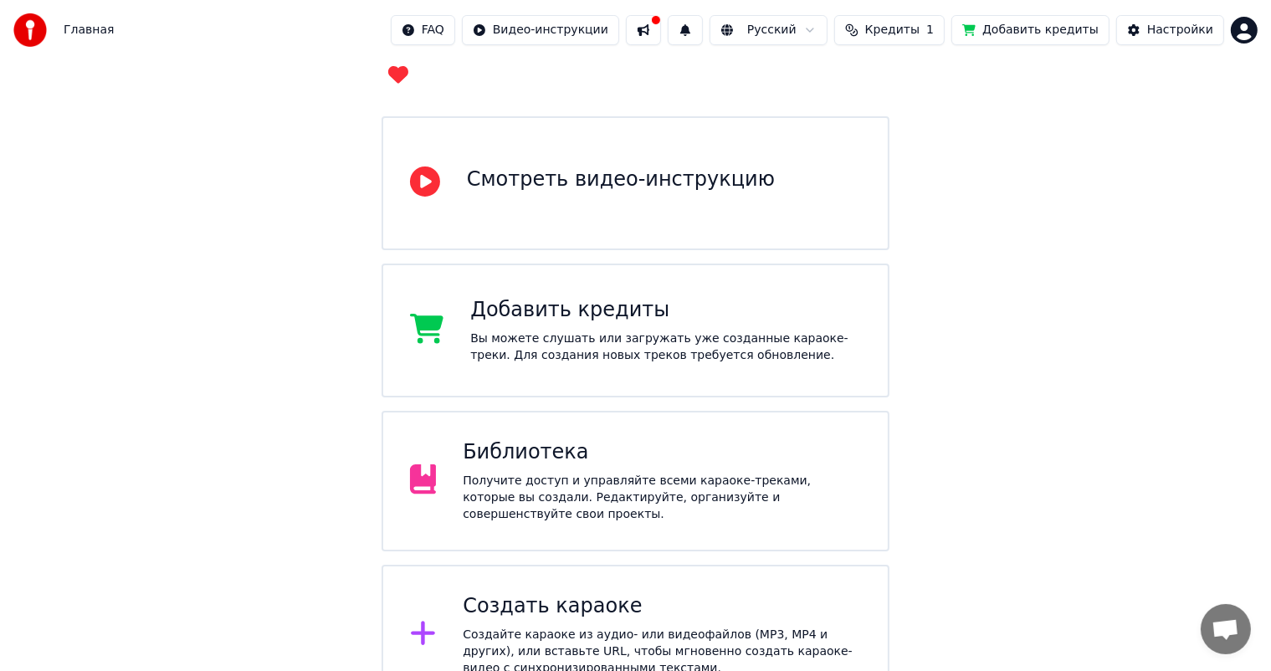
click at [628, 298] on div "Добавить кредиты Вы можете слушать или загружать уже созданные караоке-треки. Д…" at bounding box center [665, 330] width 391 height 67
click at [601, 475] on div "Получите доступ и управляйте всеми караоке-треками, которые вы создали. Редакти…" at bounding box center [662, 498] width 398 height 50
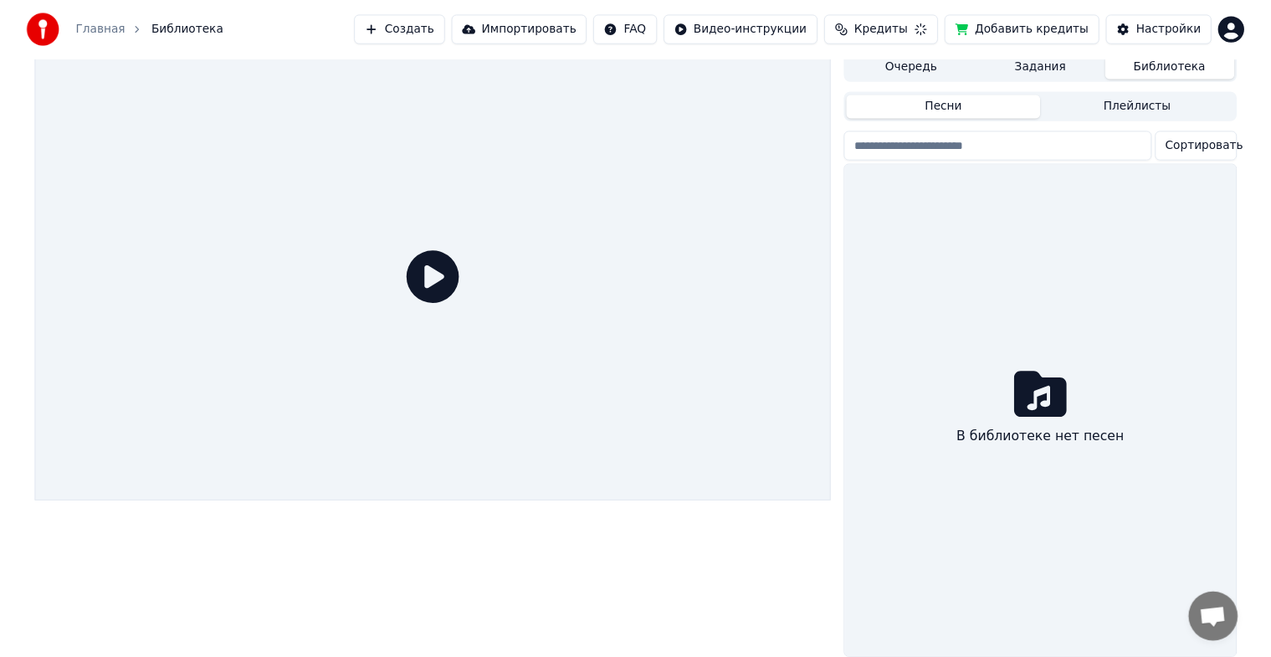
scroll to position [20, 0]
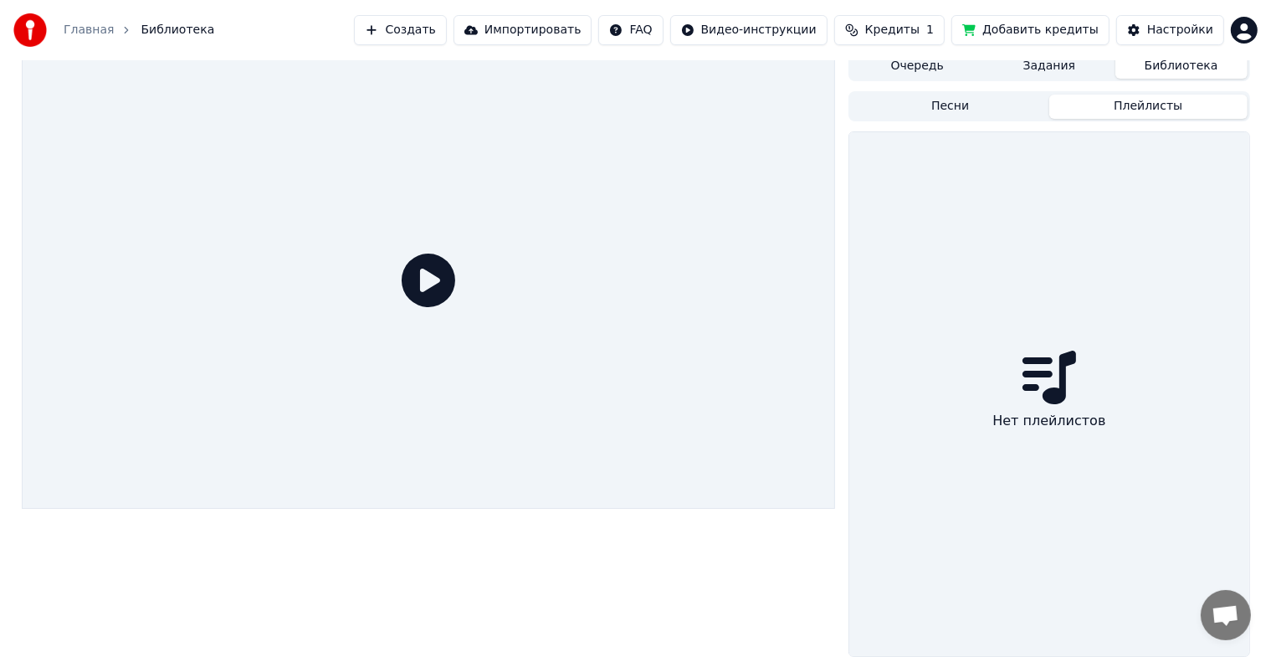
click at [1143, 90] on div "Очередь Задания Библиотека Песни Плейлисты Нет плейлистов" at bounding box center [1048, 354] width 401 height 606
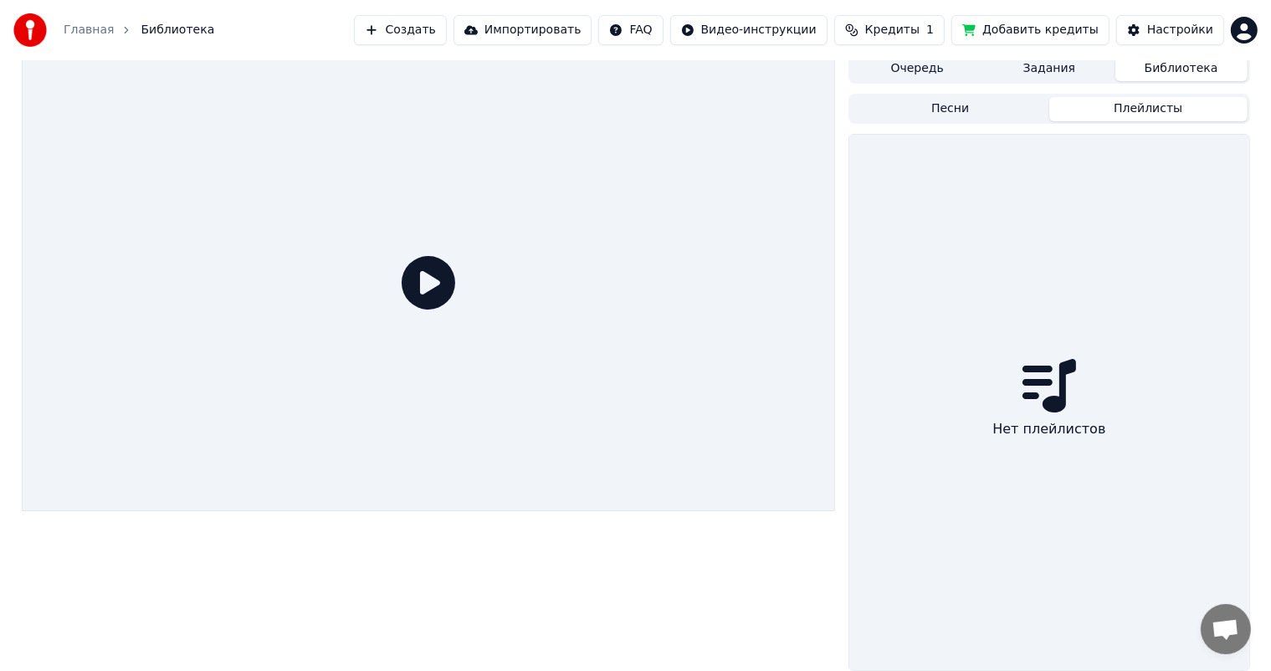
click at [994, 107] on button "Песни" at bounding box center [950, 109] width 198 height 24
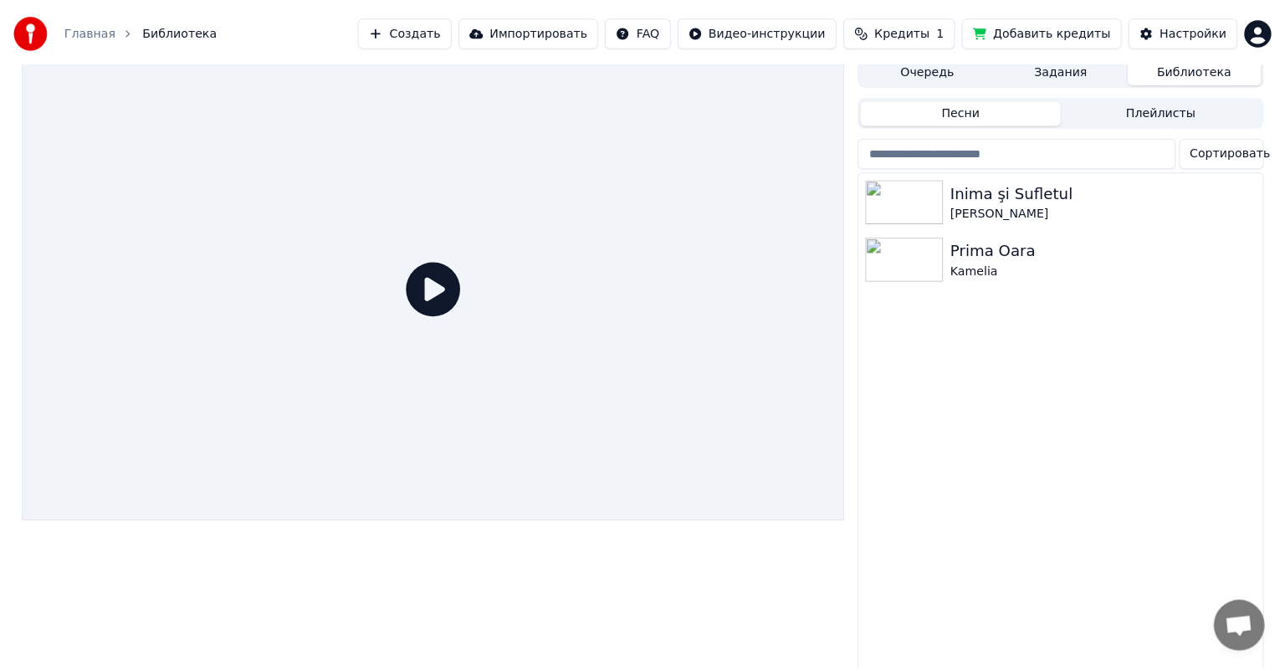
scroll to position [0, 0]
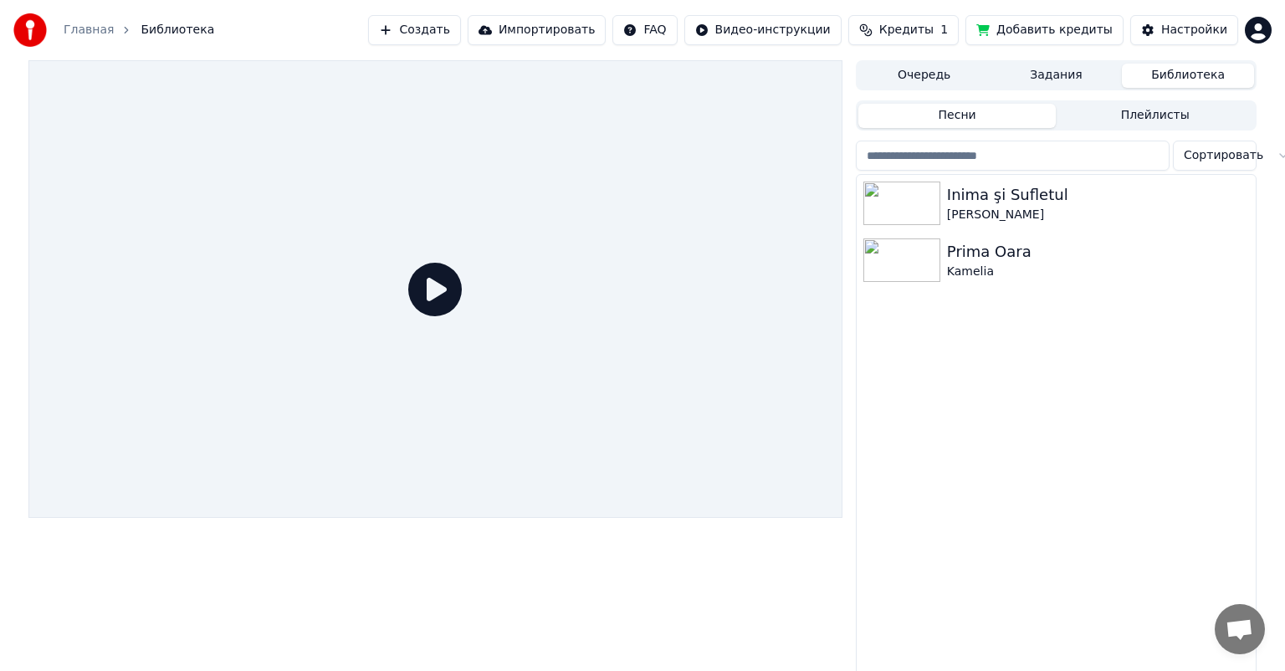
click at [936, 67] on button "Очередь" at bounding box center [924, 76] width 132 height 24
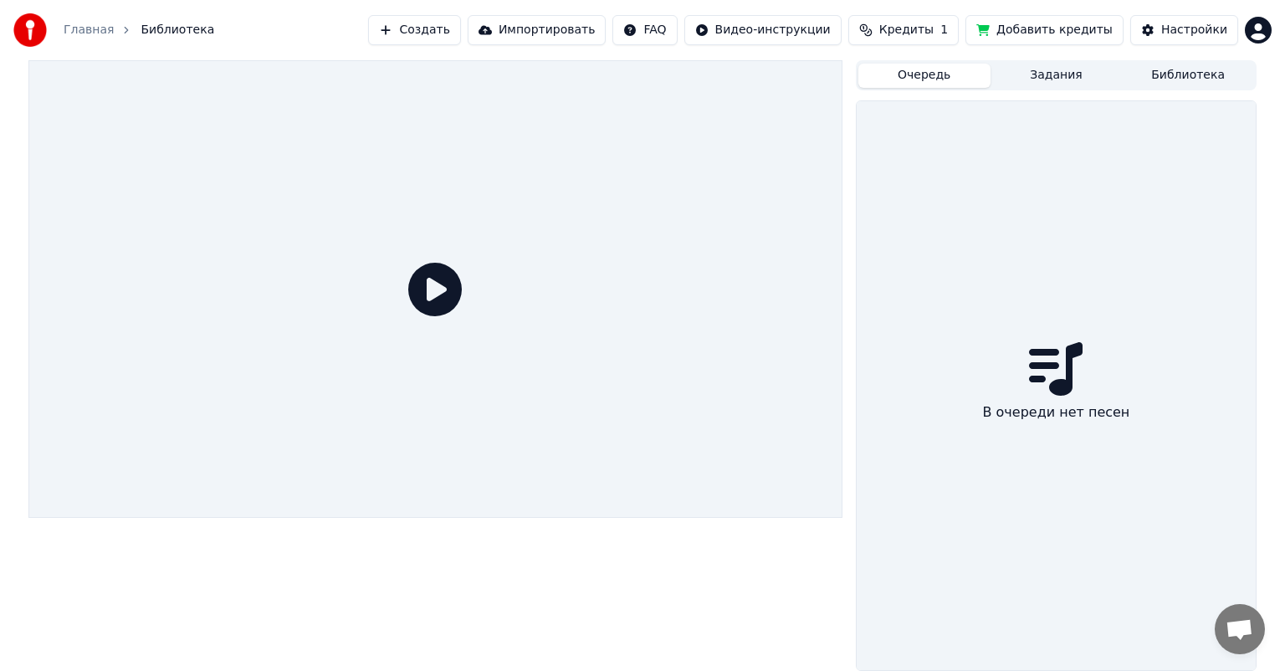
click at [451, 331] on div at bounding box center [435, 289] width 814 height 458
click at [444, 315] on div at bounding box center [435, 289] width 814 height 458
click at [913, 31] on span "Кредиты" at bounding box center [906, 30] width 54 height 17
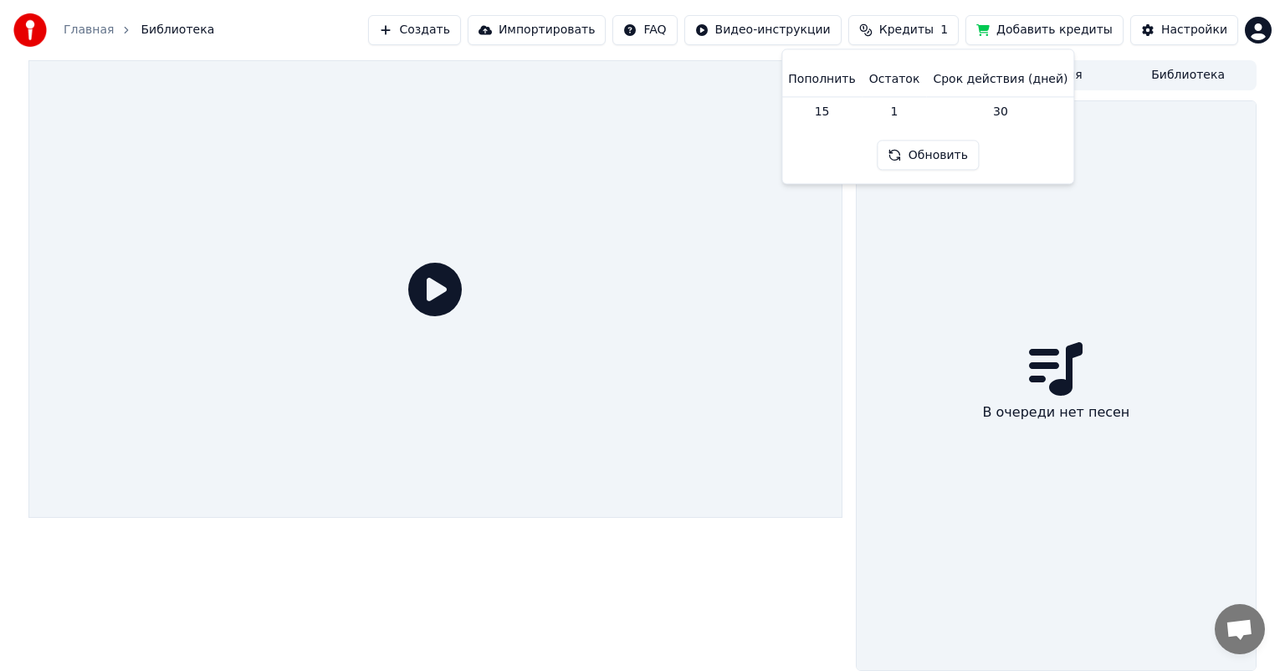
click at [914, 80] on th "Остаток" at bounding box center [895, 79] width 64 height 33
click at [971, 80] on th "Срок действия (дней)" at bounding box center [1000, 79] width 148 height 33
click at [835, 76] on th "Пополнить" at bounding box center [821, 79] width 80 height 33
click at [817, 80] on th "Пополнить" at bounding box center [821, 79] width 80 height 33
click at [838, 110] on td "15" at bounding box center [821, 111] width 80 height 30
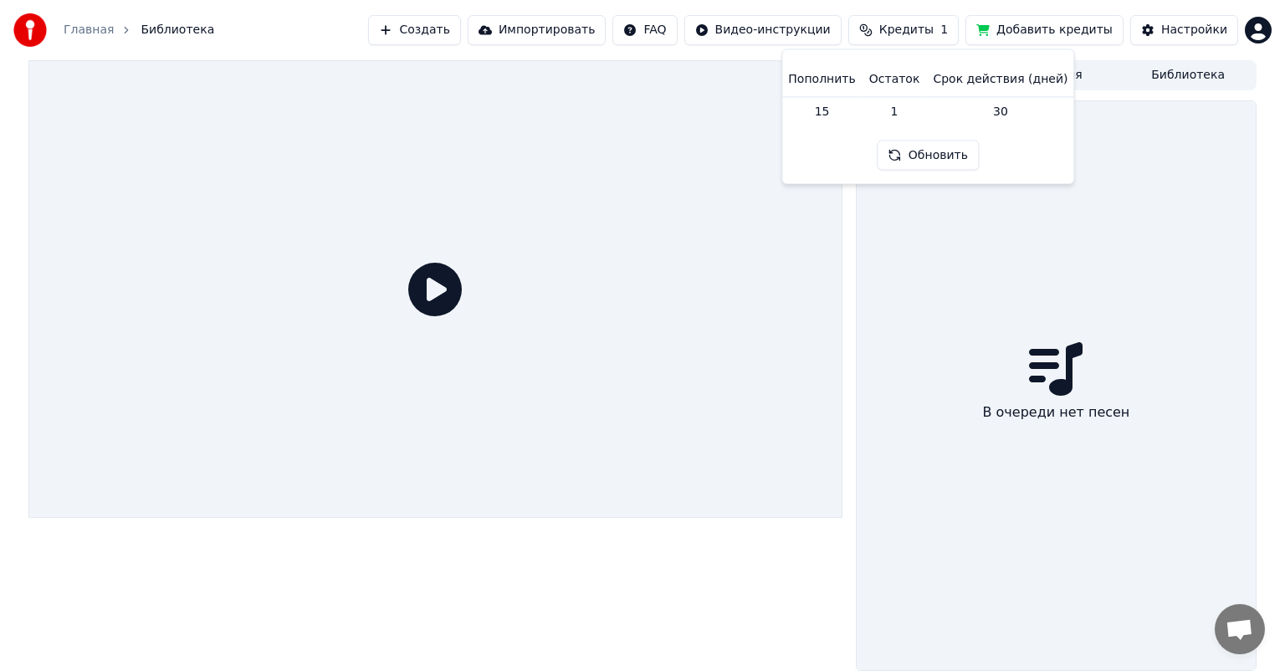
click at [914, 108] on td "1" at bounding box center [895, 111] width 64 height 30
click at [991, 112] on td "30" at bounding box center [1000, 111] width 148 height 30
click at [1048, 118] on td "30" at bounding box center [1000, 111] width 148 height 30
click at [940, 152] on button "Обновить" at bounding box center [928, 156] width 101 height 30
click at [1065, 463] on div "В очереди нет песен" at bounding box center [1056, 385] width 399 height 569
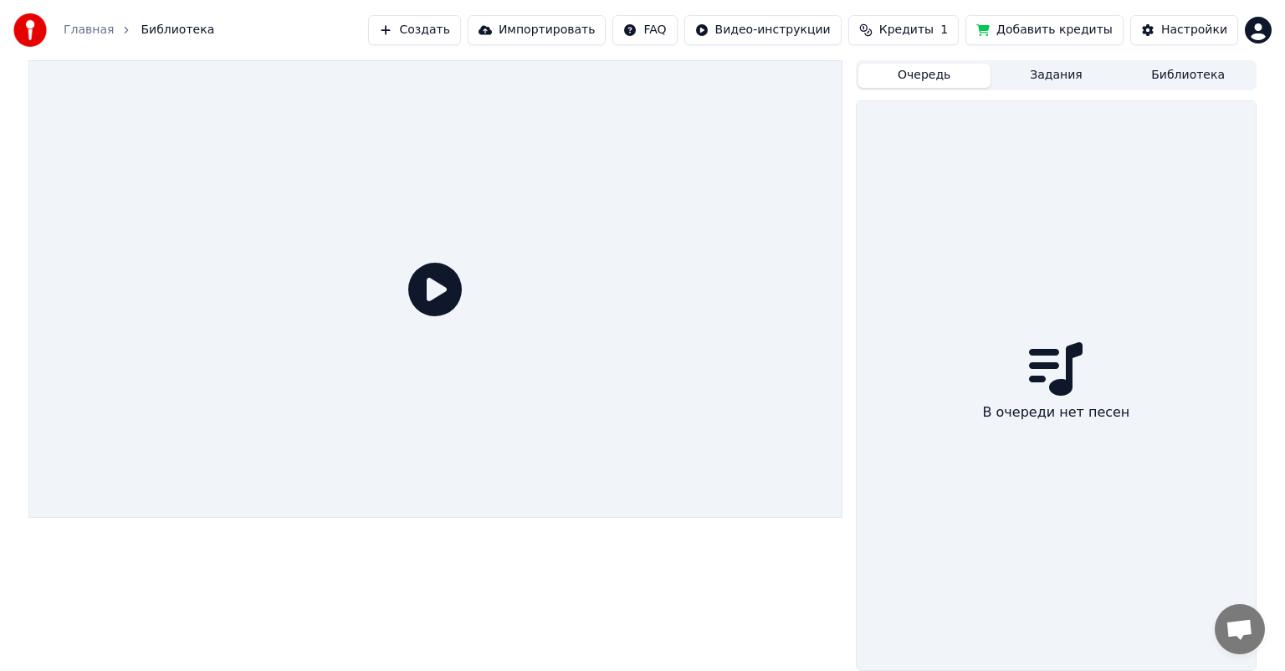
click at [569, 31] on button "Импортировать" at bounding box center [537, 30] width 139 height 30
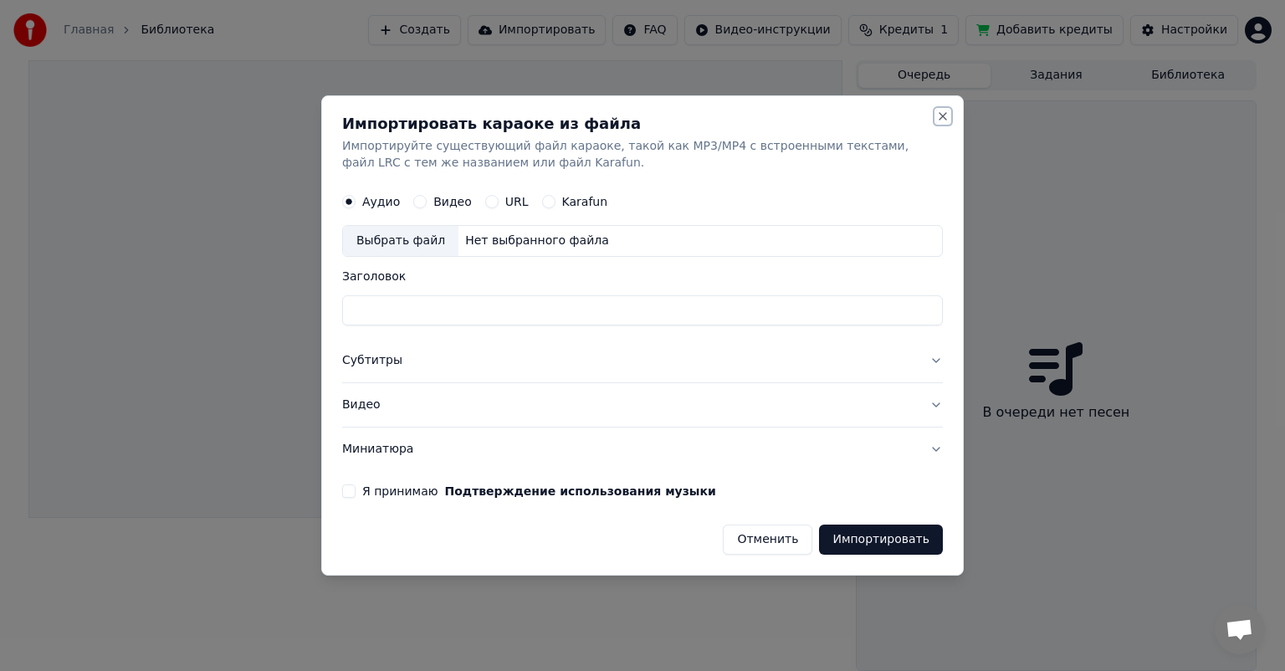
click at [945, 115] on button "Close" at bounding box center [942, 116] width 13 height 13
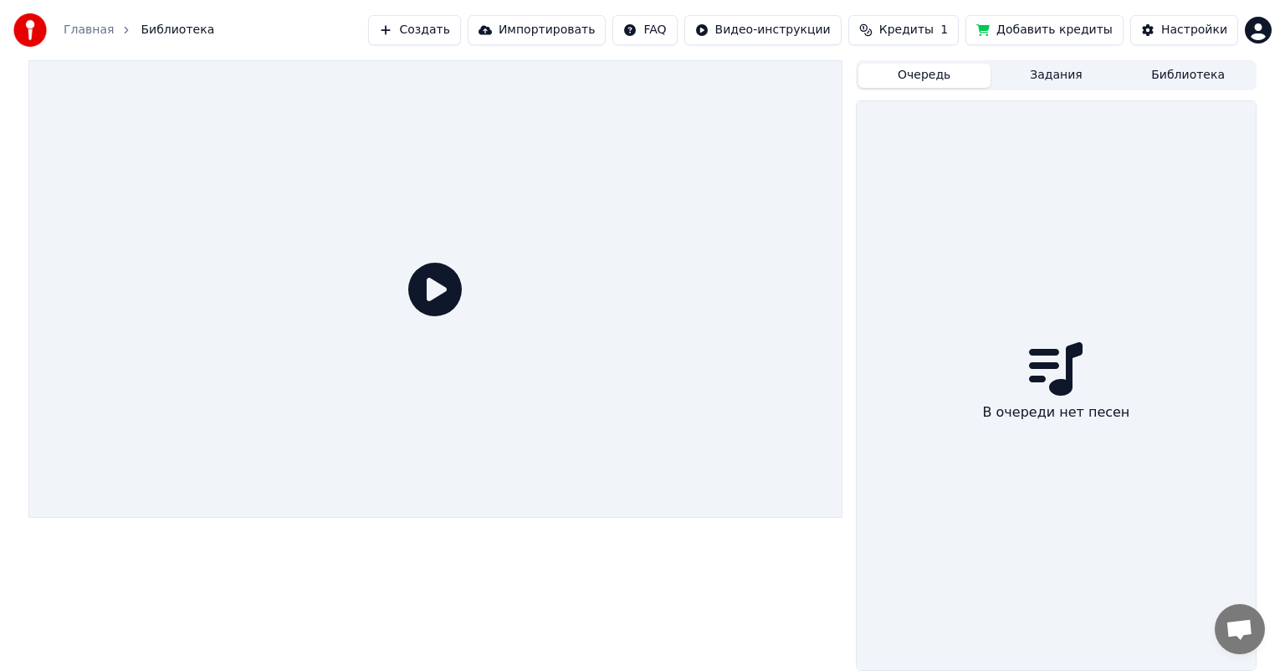
click at [460, 28] on button "Создать" at bounding box center [414, 30] width 92 height 30
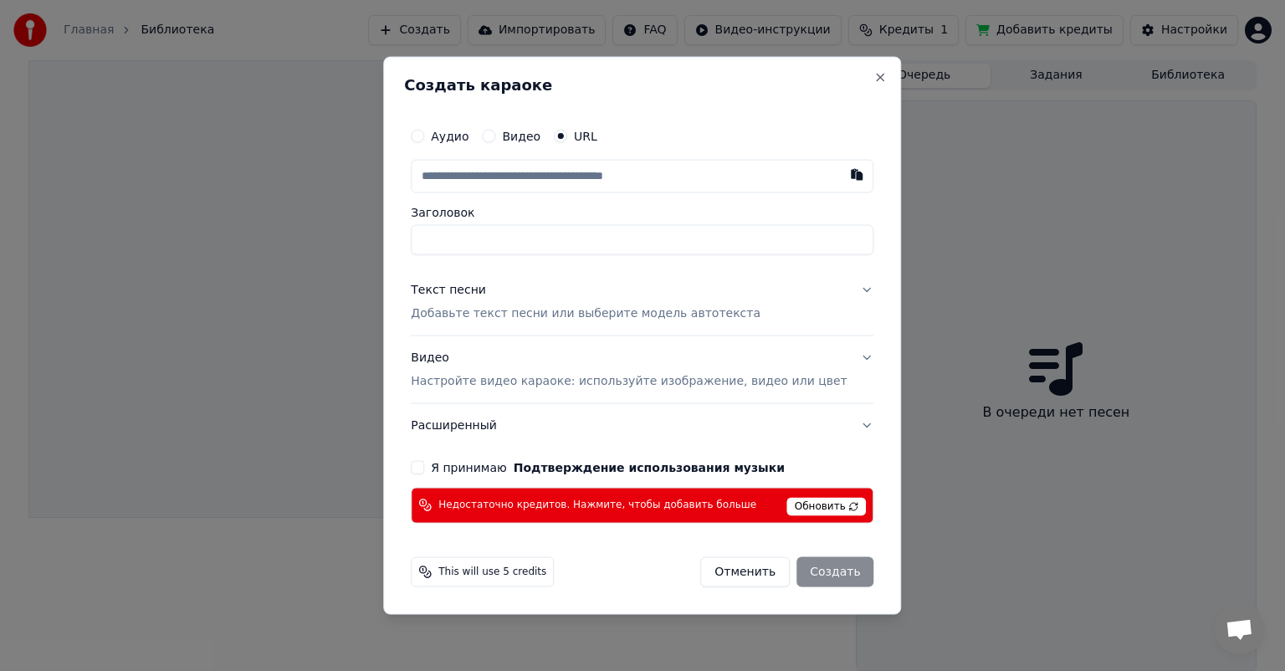
click at [864, 69] on div "Создать караоке Аудио Видео URL Заголовок Текст песни Добавьте текст песни или …" at bounding box center [642, 336] width 518 height 558
click at [874, 77] on button "Close" at bounding box center [880, 77] width 13 height 13
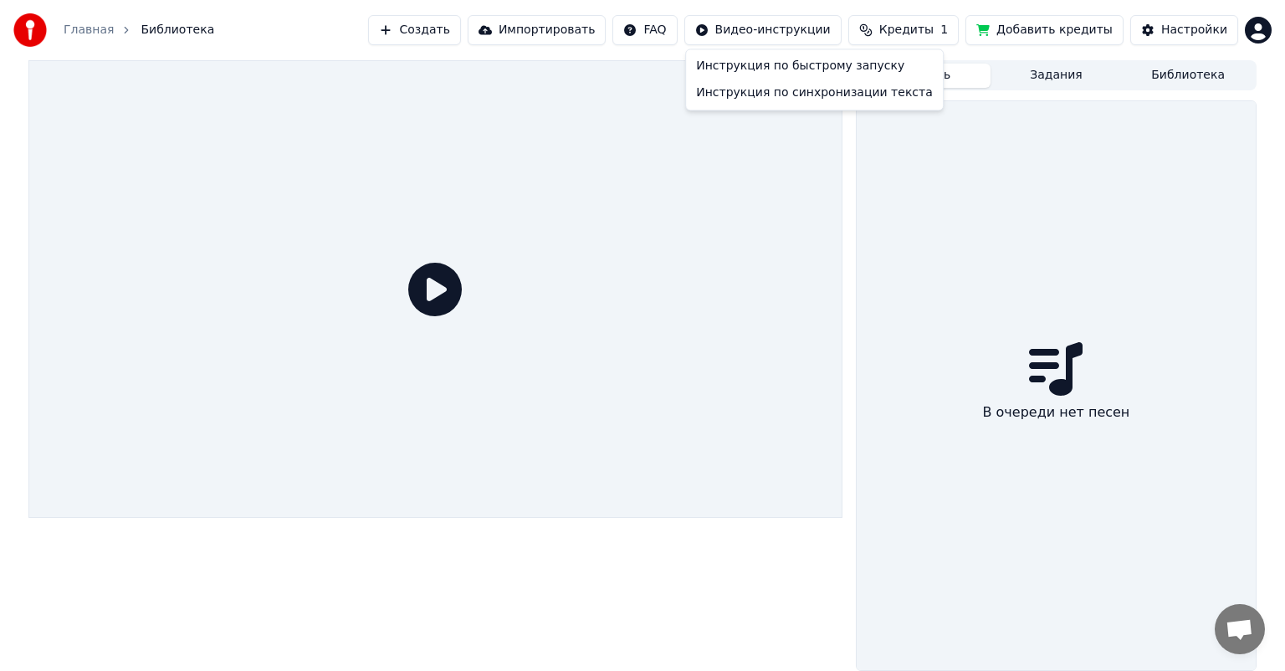
click at [815, 23] on html "Главная Библиотека Создать Импортировать FAQ Видео-инструкции Кредиты 1 Добавит…" at bounding box center [642, 335] width 1285 height 671
click at [817, 95] on div "Инструкция по синхронизации текста" at bounding box center [814, 92] width 250 height 27
click at [1162, 32] on button "Настройки" at bounding box center [1184, 30] width 108 height 30
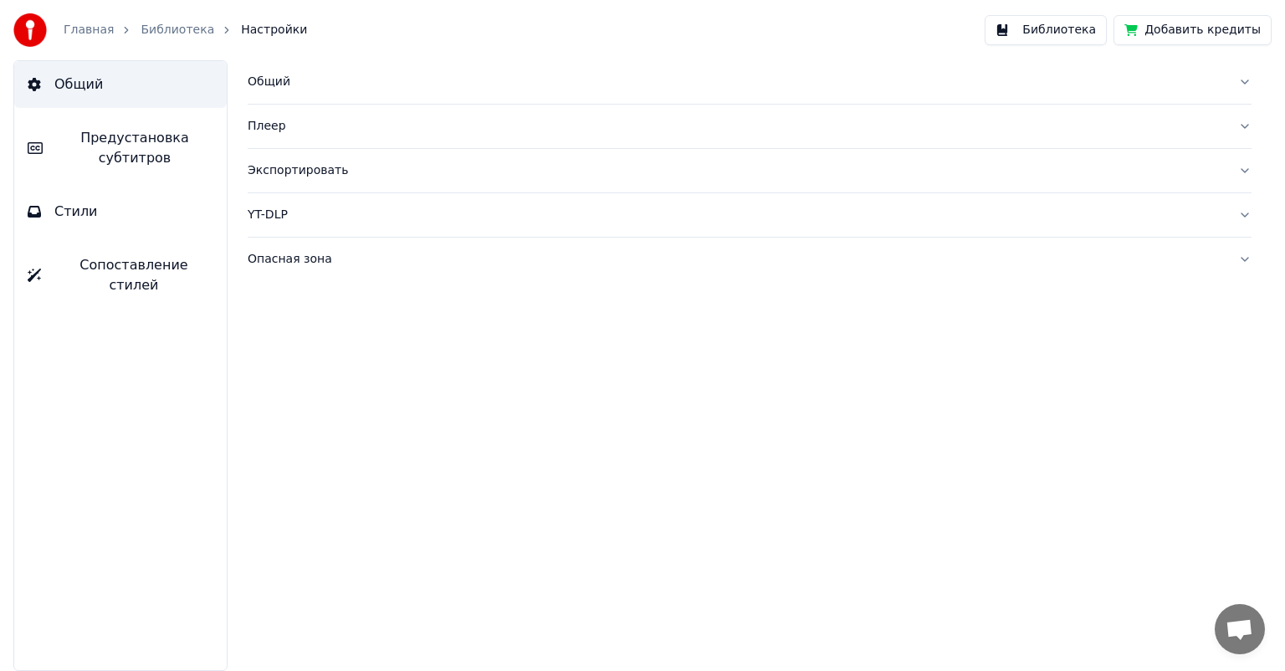
click at [104, 200] on button "Стили" at bounding box center [120, 211] width 213 height 47
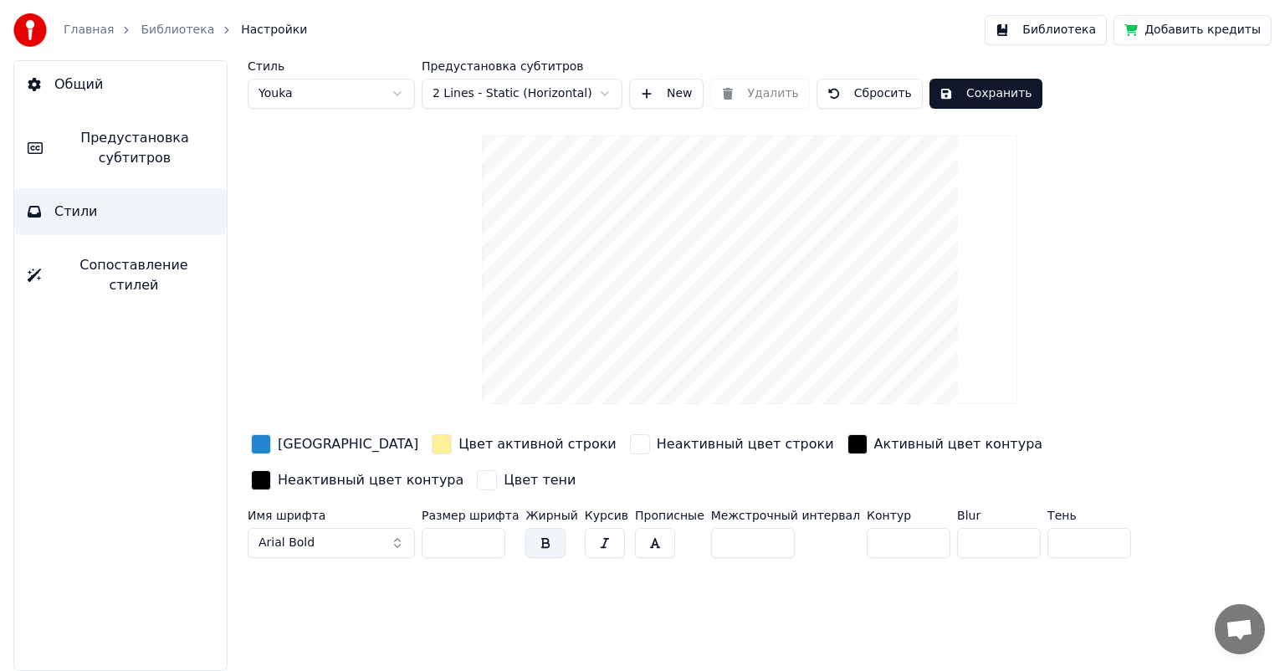
click at [428, 447] on div "Цвет активной строки" at bounding box center [524, 444] width 192 height 27
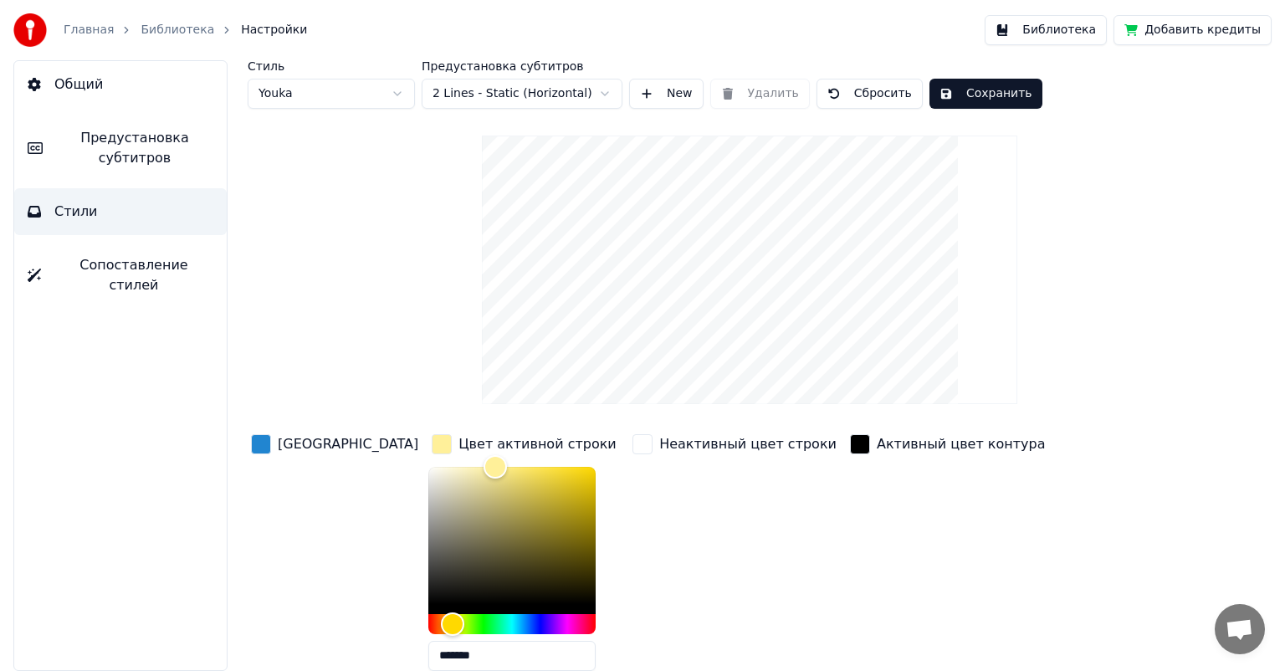
click at [280, 448] on div "[GEOGRAPHIC_DATA]" at bounding box center [348, 444] width 141 height 20
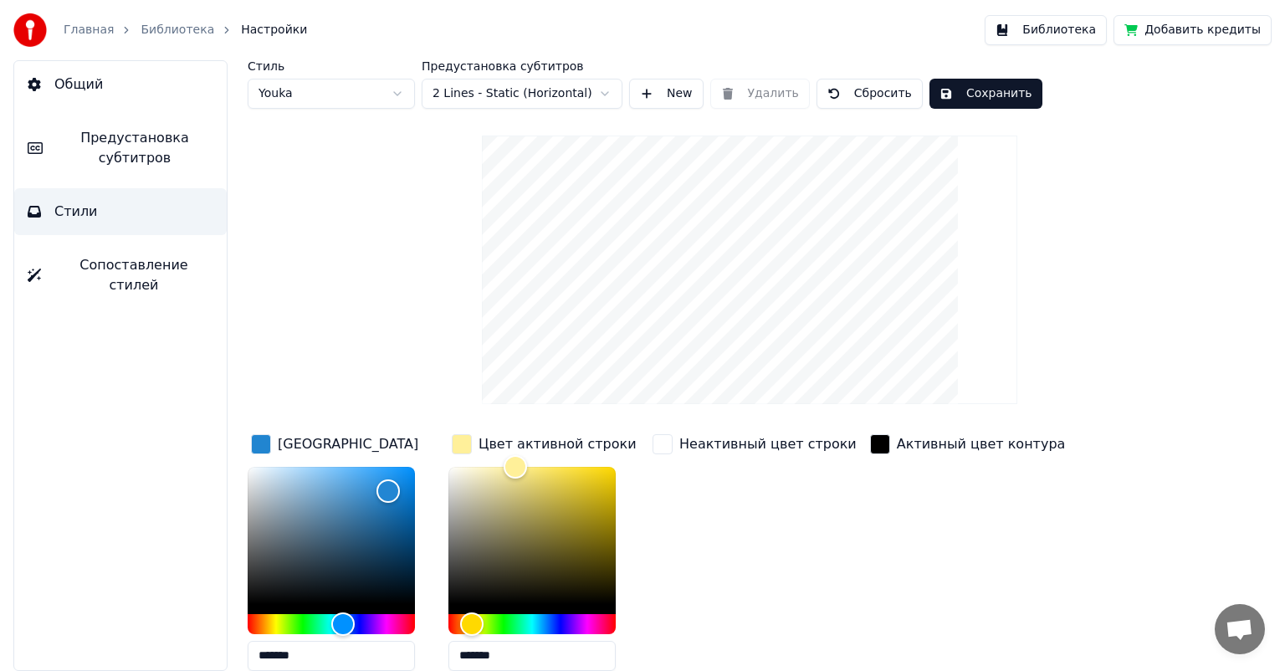
click at [485, 438] on div "Цвет активной строки" at bounding box center [558, 444] width 158 height 20
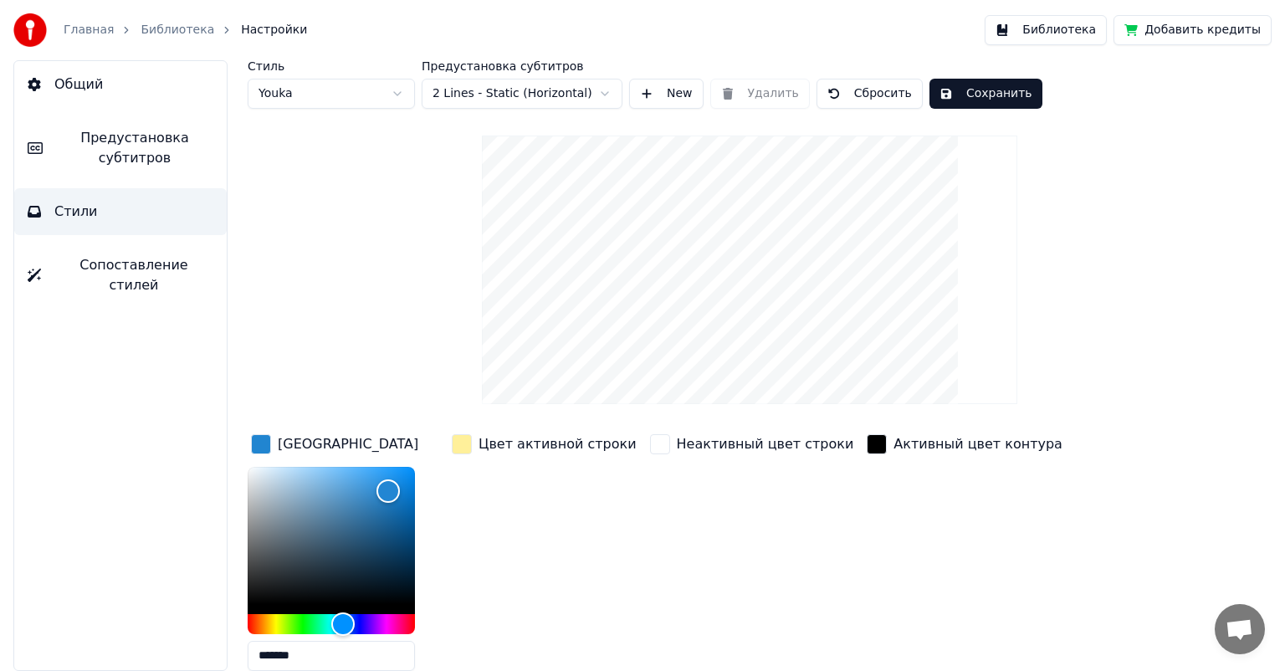
click at [323, 452] on div "[GEOGRAPHIC_DATA]" at bounding box center [348, 444] width 141 height 20
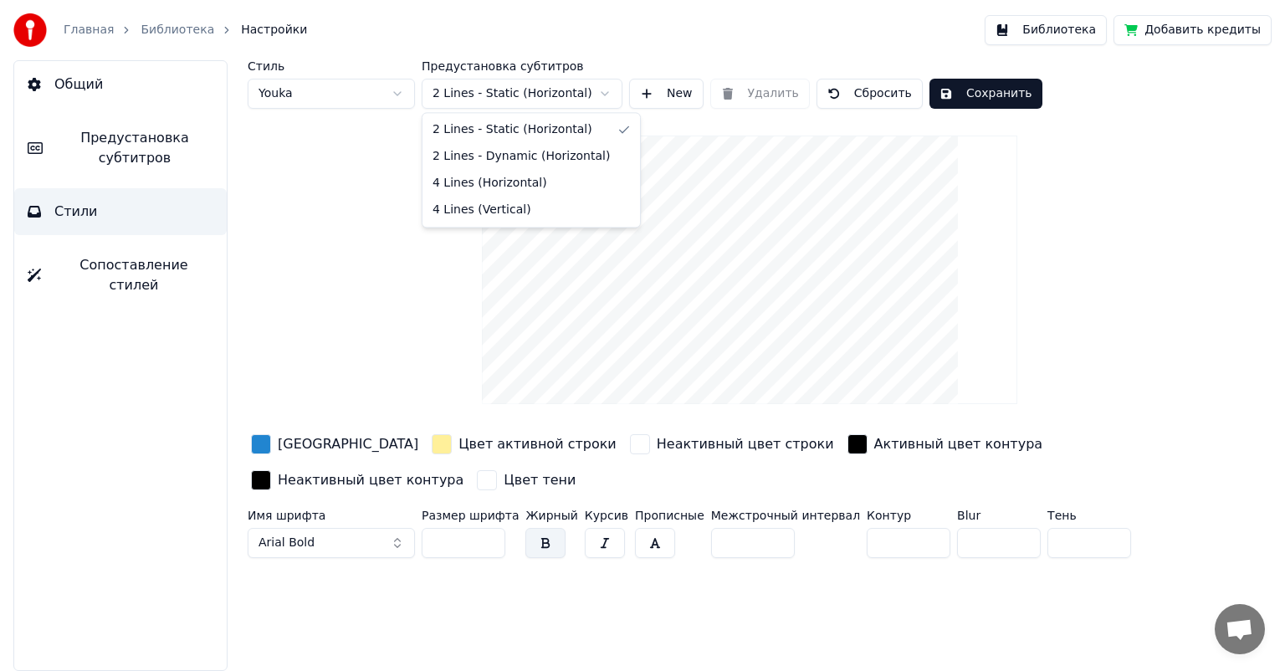
click at [551, 95] on html "Главная Библиотека Настройки Библиотека Добавить кредиты Общий Предустановка су…" at bounding box center [642, 335] width 1285 height 671
click at [346, 174] on html "Главная Библиотека Настройки Библиотека Добавить кредиты Общий Предустановка су…" at bounding box center [642, 335] width 1285 height 671
click at [1223, 28] on button "Добавить кредиты" at bounding box center [1193, 30] width 158 height 30
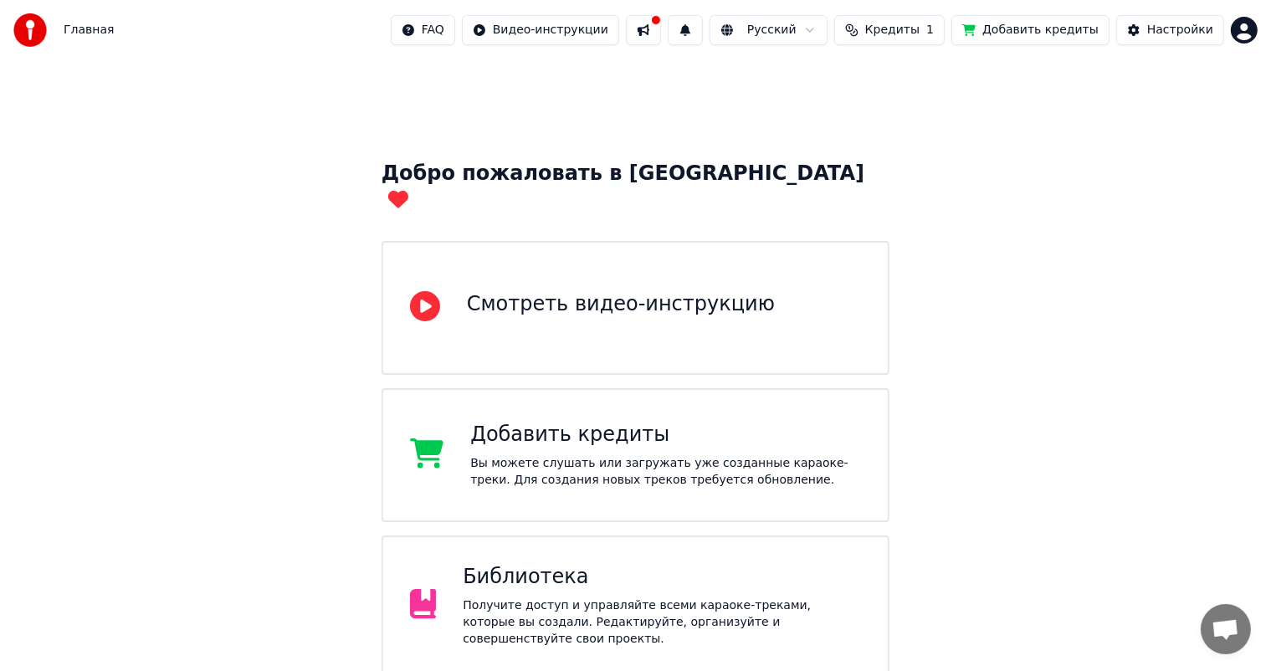
scroll to position [125, 0]
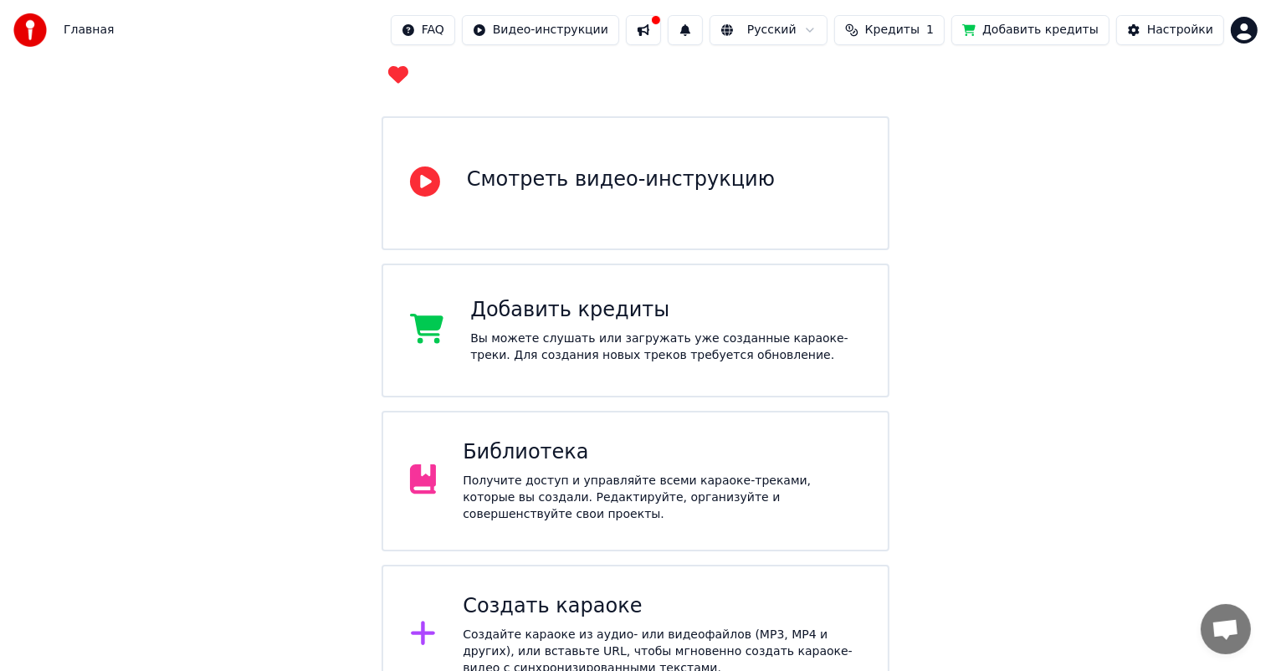
click at [55, 33] on div at bounding box center [35, 29] width 44 height 33
click at [76, 33] on span "Главная" at bounding box center [89, 30] width 50 height 17
click at [94, 23] on span "Главная" at bounding box center [89, 30] width 50 height 17
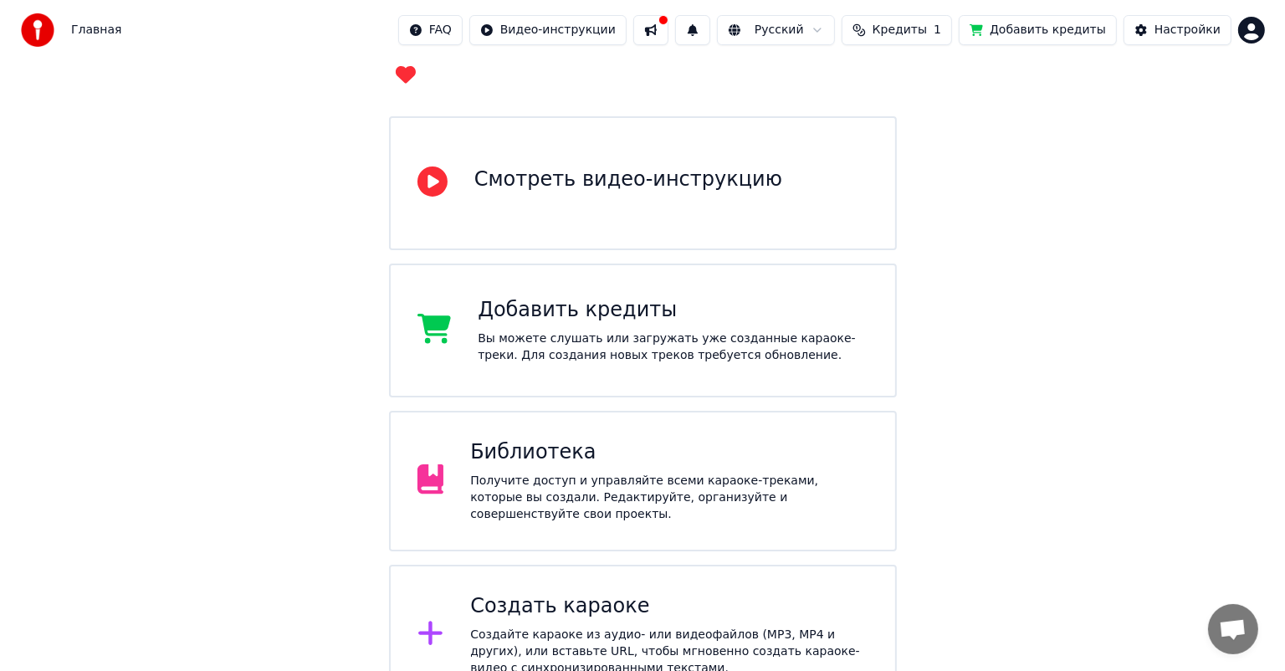
scroll to position [0, 0]
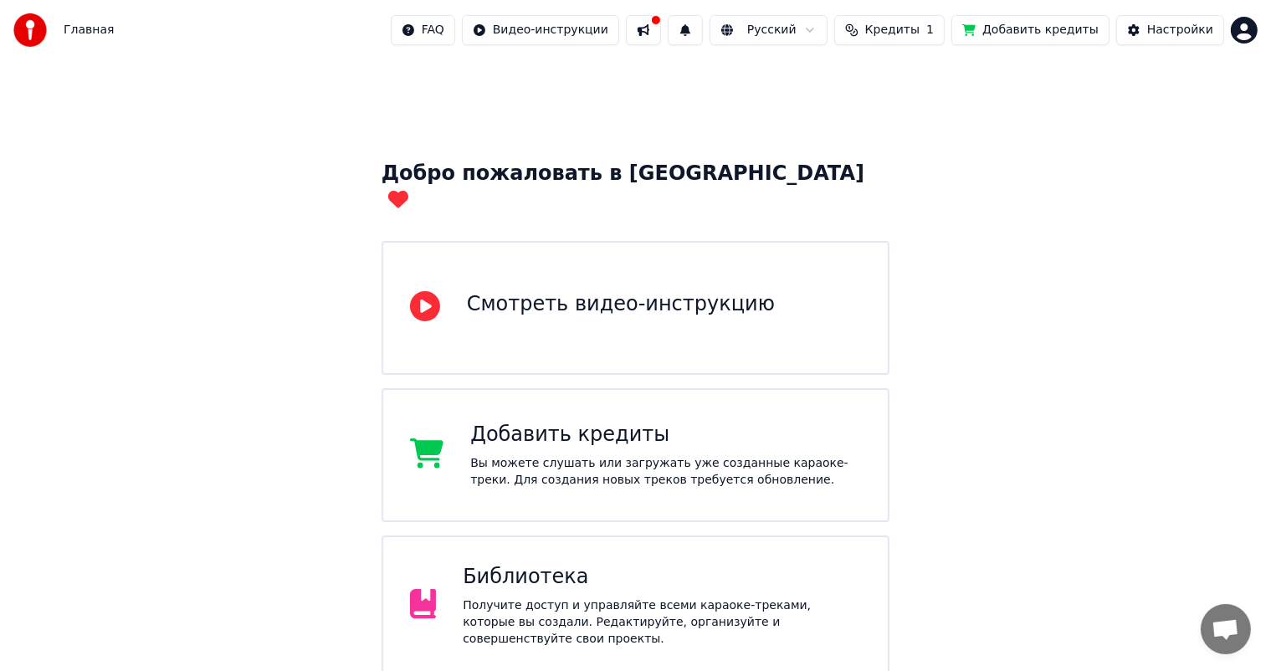
click at [673, 465] on div "Добавить кредиты Вы можете слушать или загружать уже созданные караоке-треки. Д…" at bounding box center [636, 455] width 509 height 134
click at [1147, 34] on button "Настройки" at bounding box center [1170, 30] width 108 height 30
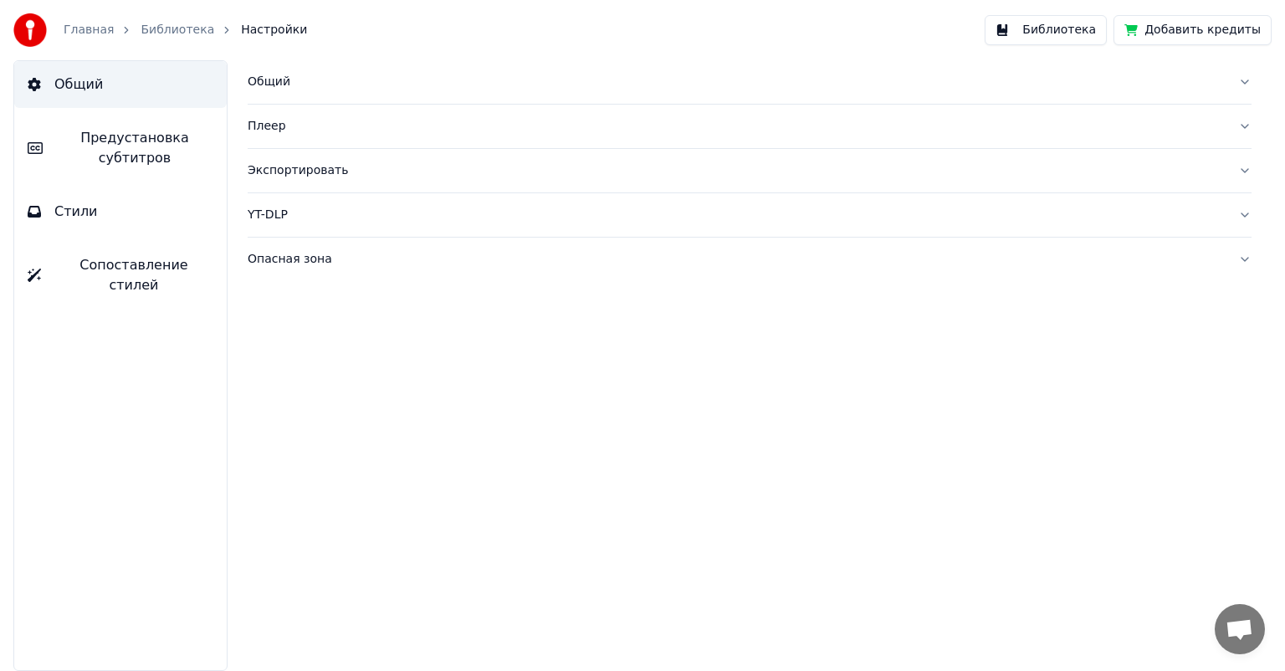
click at [110, 83] on button "Общий" at bounding box center [120, 84] width 213 height 47
click at [76, 83] on span "Общий" at bounding box center [78, 84] width 49 height 20
click at [293, 87] on div "Общий" at bounding box center [736, 82] width 977 height 17
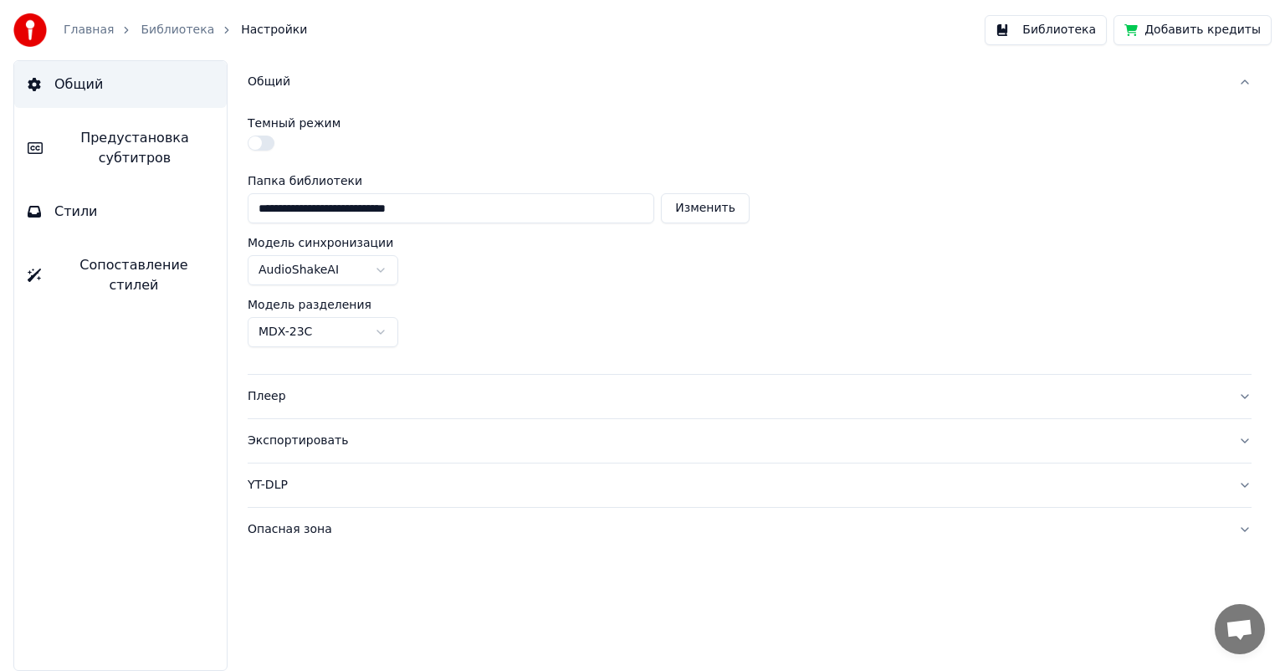
click at [120, 145] on span "Предустановка субтитров" at bounding box center [134, 148] width 157 height 40
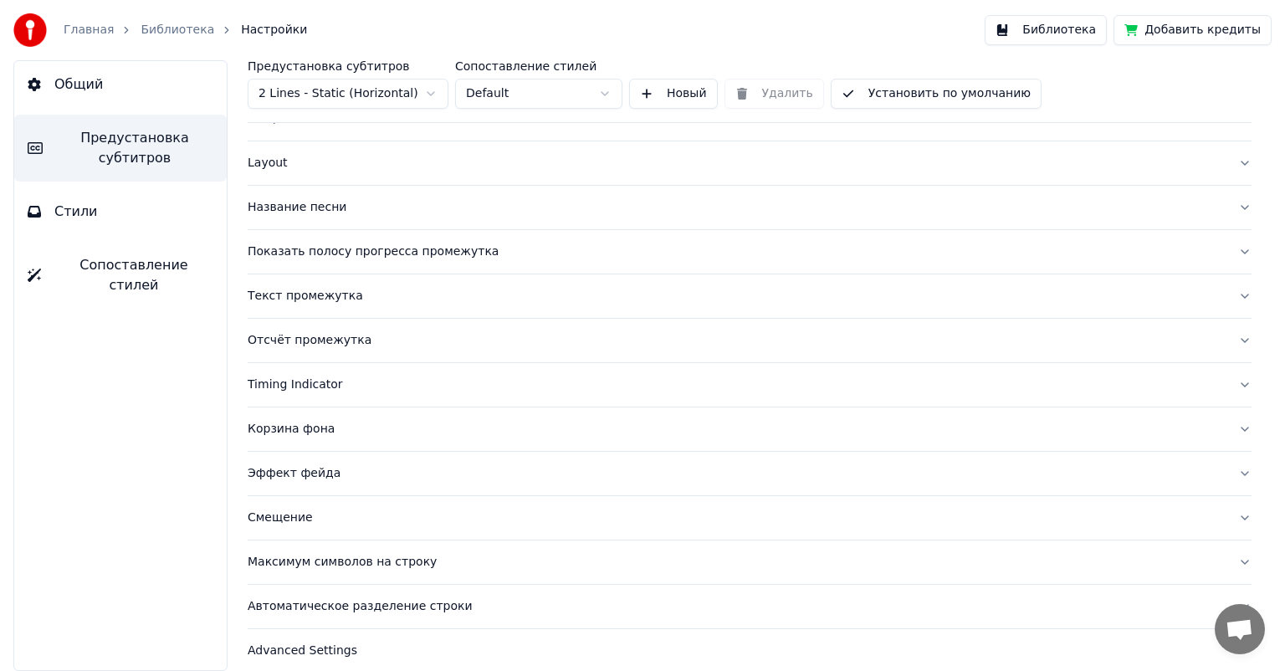
scroll to position [72, 0]
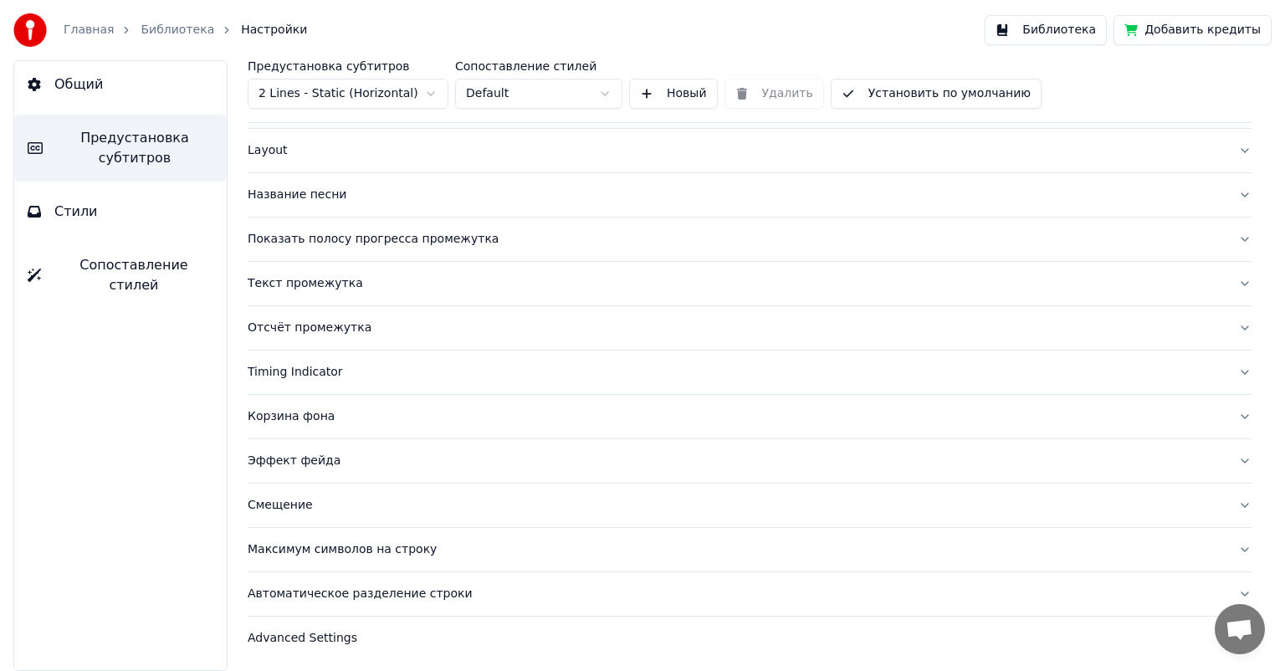
click at [47, 85] on button "Общий" at bounding box center [120, 84] width 213 height 47
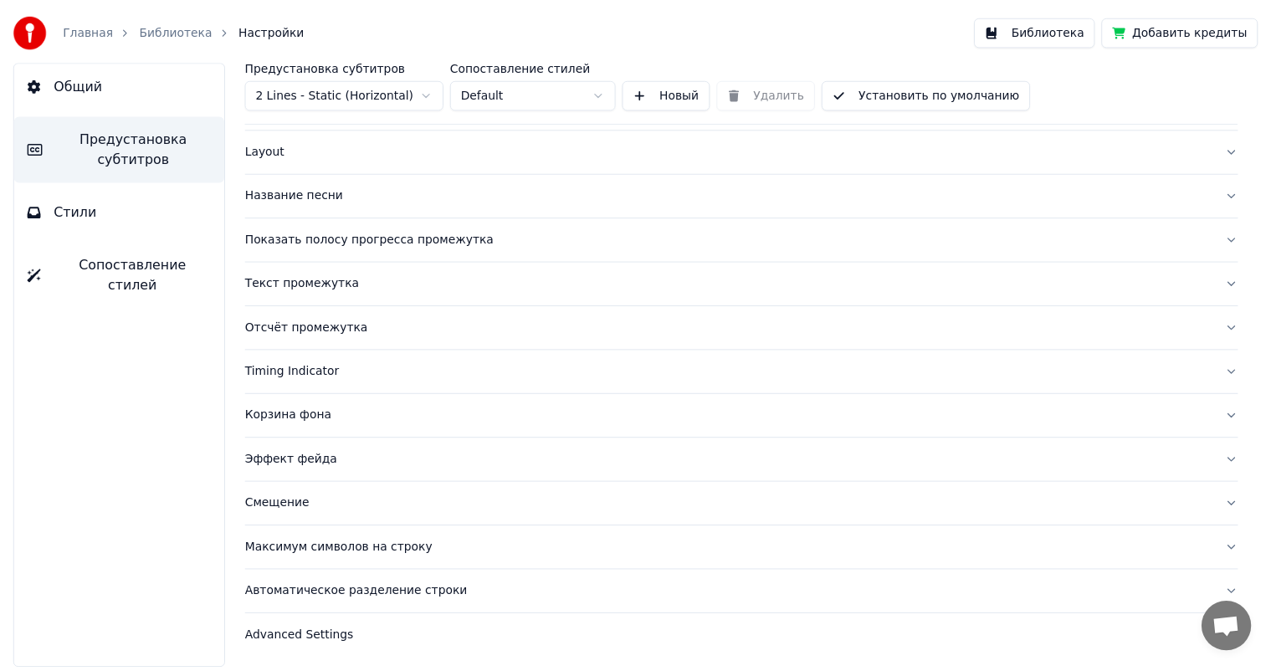
scroll to position [0, 0]
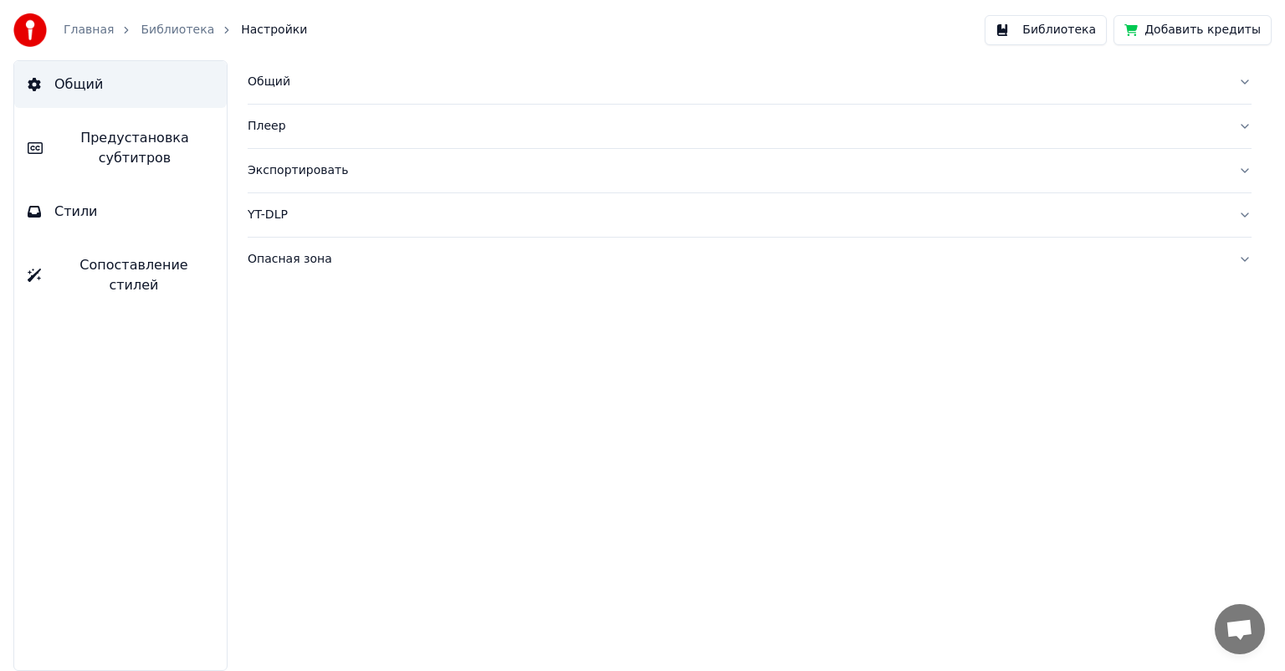
click at [144, 218] on button "Стили" at bounding box center [120, 211] width 213 height 47
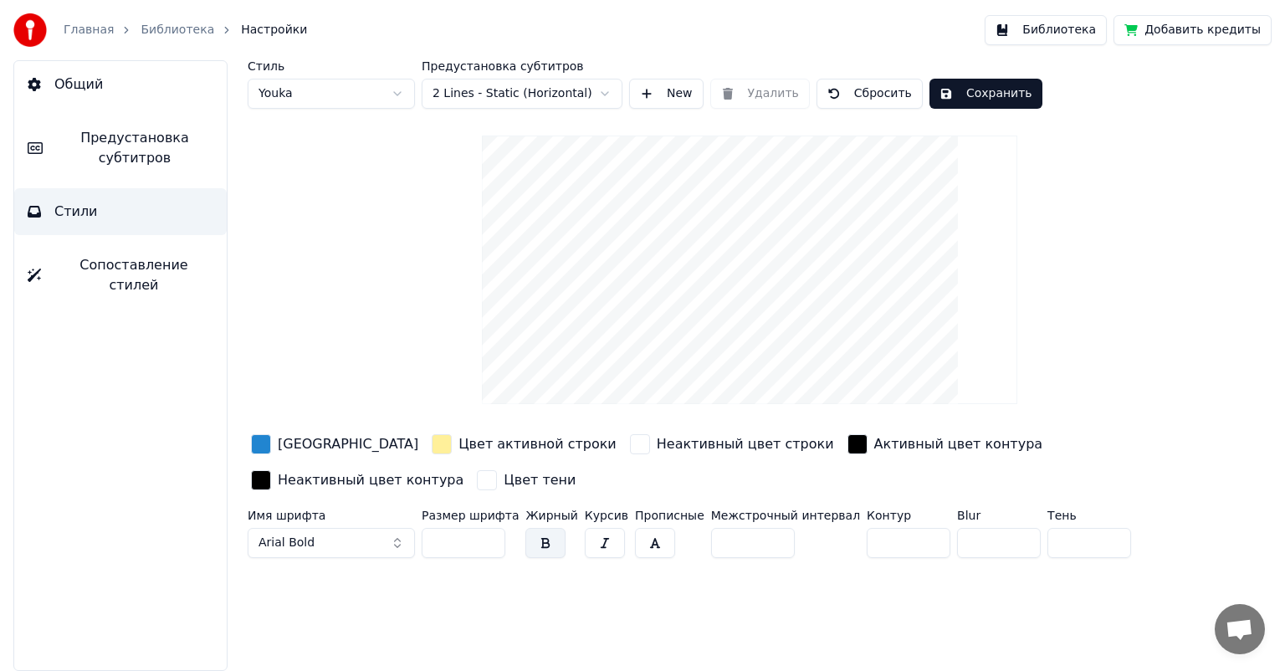
click at [96, 28] on link "Главная" at bounding box center [89, 30] width 50 height 17
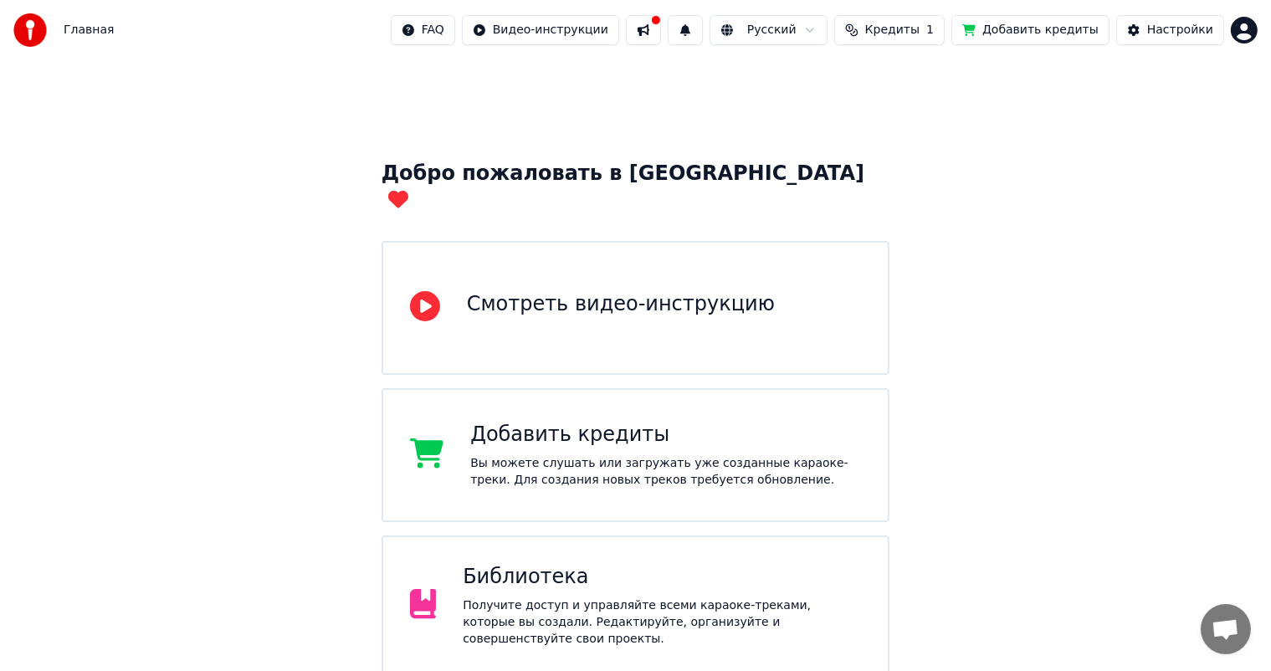
click at [825, 33] on html "Главная FAQ Видео-инструкции Русский Кредиты 1 Добавить кредиты Настройки Добро…" at bounding box center [635, 415] width 1271 height 830
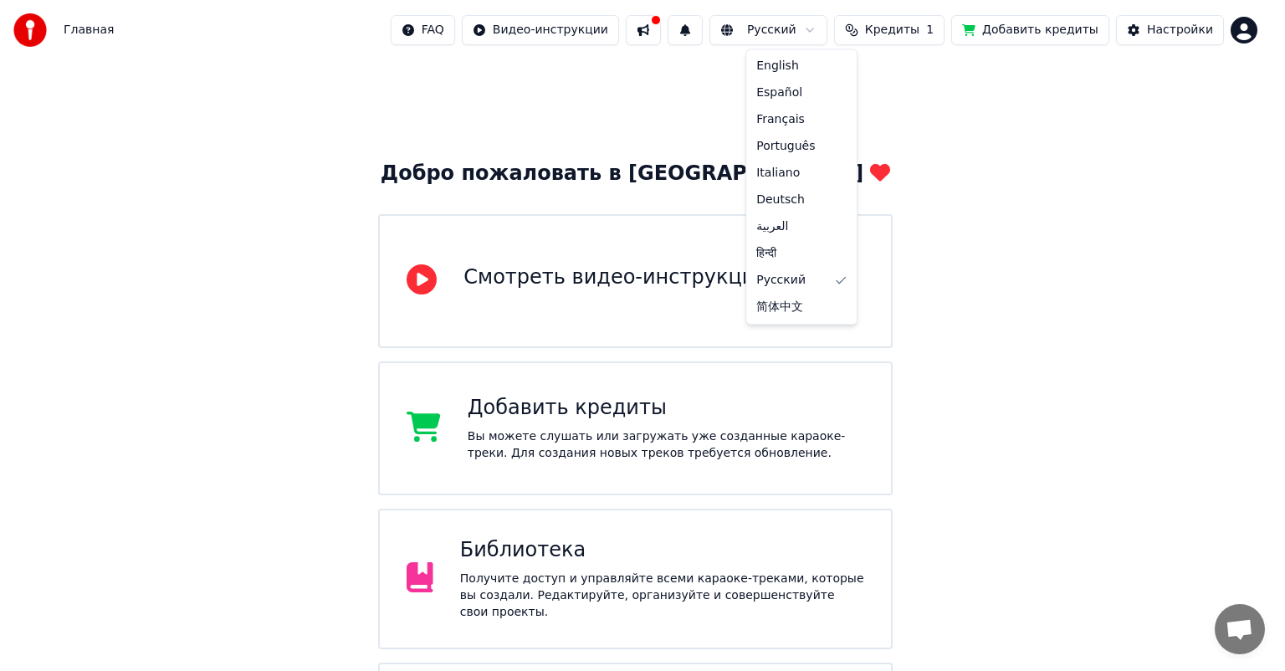
click at [812, 32] on html "Главная FAQ Видео-инструкции Русский Кредиты 1 Добавить кредиты Настройки Добро…" at bounding box center [642, 401] width 1285 height 803
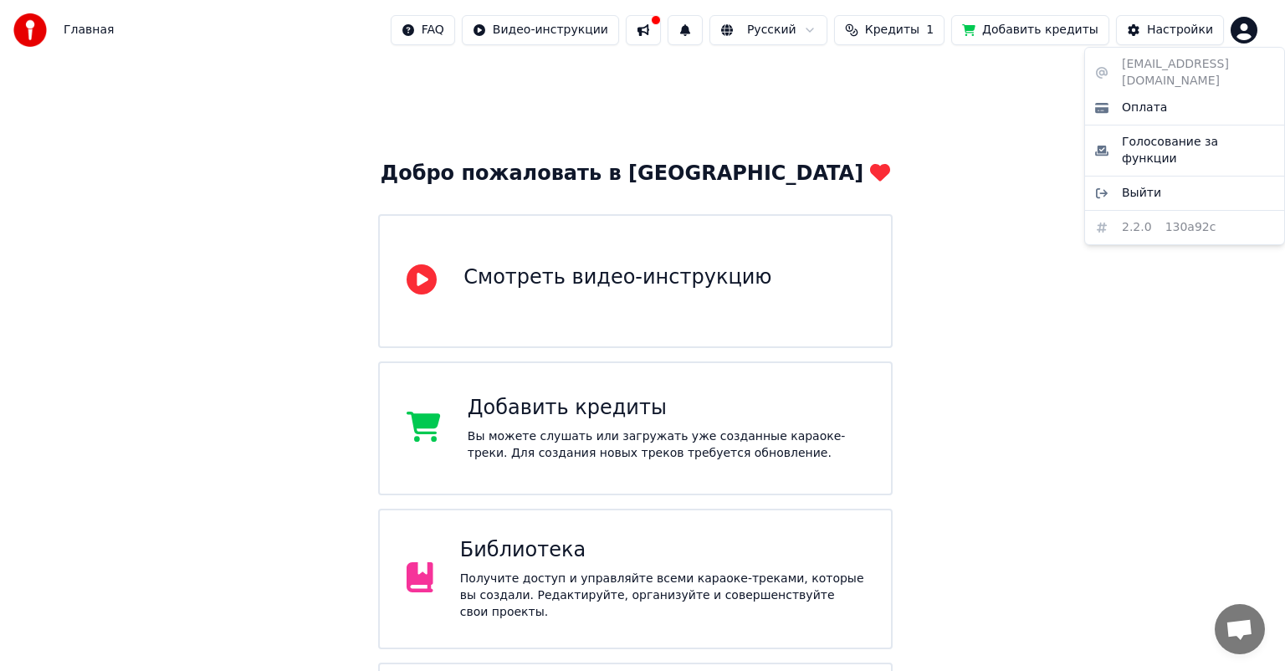
click at [1238, 33] on html "Главная FAQ Видео-инструкции Русский Кредиты 1 Добавить кредиты Настройки Добро…" at bounding box center [642, 401] width 1285 height 803
click at [1152, 100] on span "Оплата" at bounding box center [1144, 108] width 45 height 17
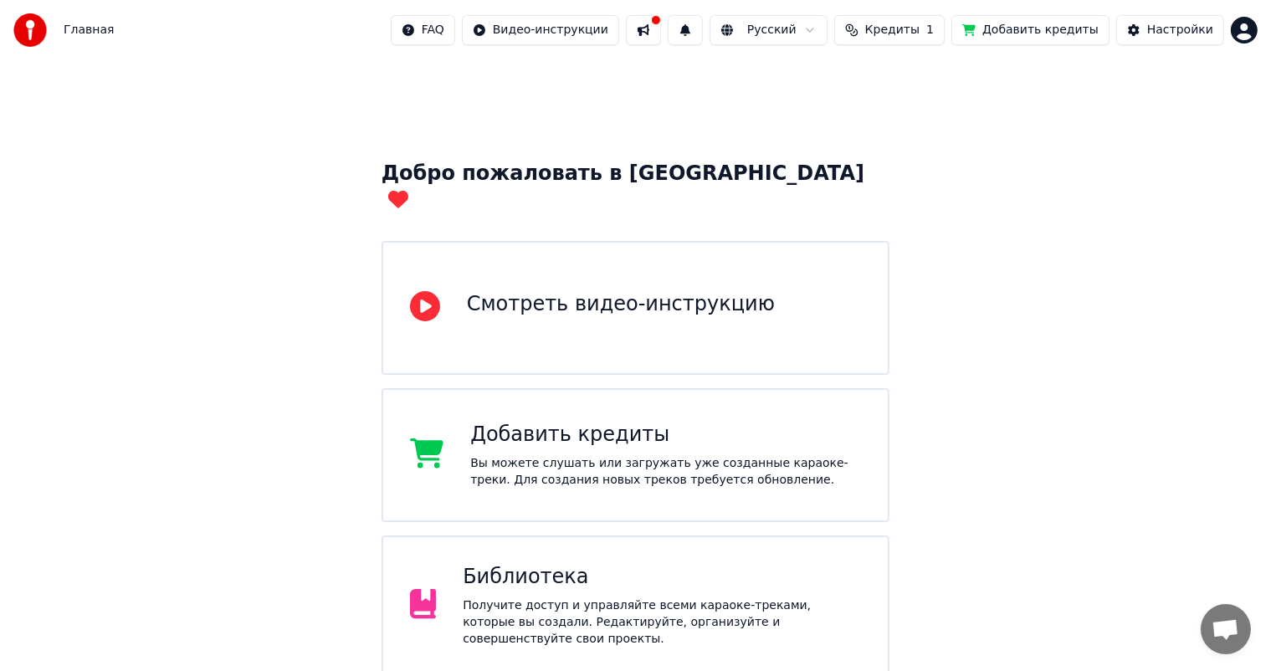
click at [106, 30] on div "Главная FAQ Видео-инструкции Русский Кредиты 1 Добавить кредиты Настройки" at bounding box center [635, 30] width 1271 height 60
click at [49, 30] on div at bounding box center [35, 29] width 44 height 33
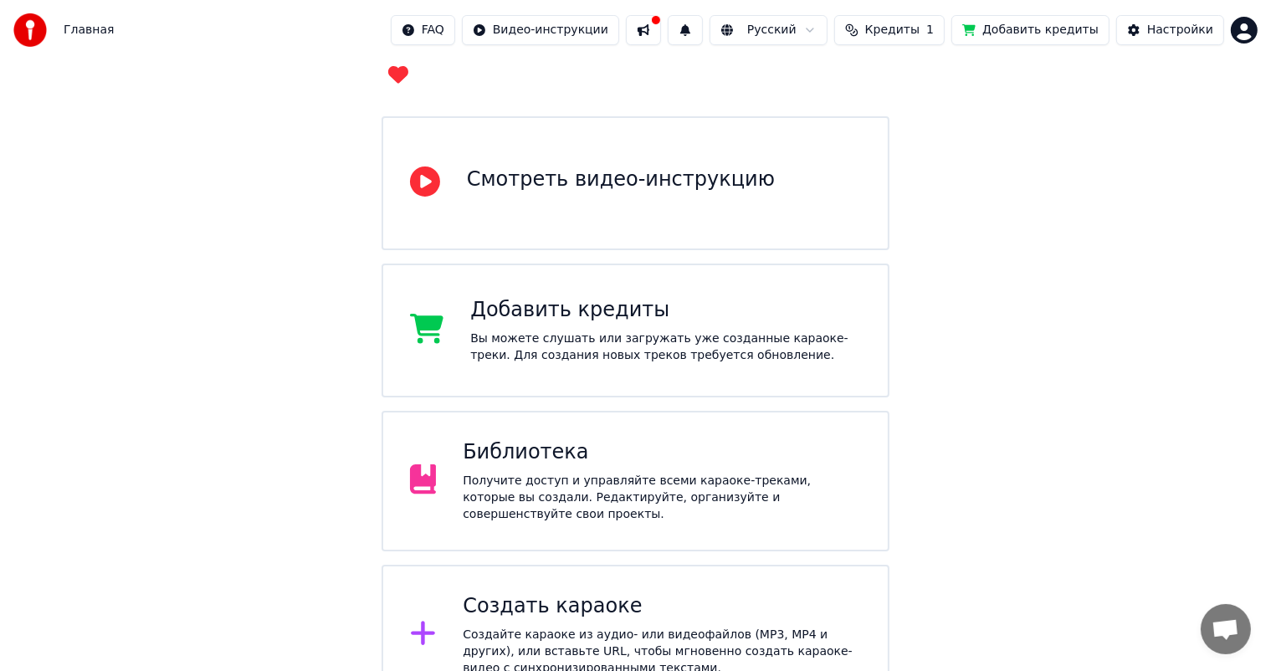
click at [607, 444] on div "Библиотека Получите доступ и управляйте всеми караоке-треками, которые вы созда…" at bounding box center [662, 481] width 398 height 84
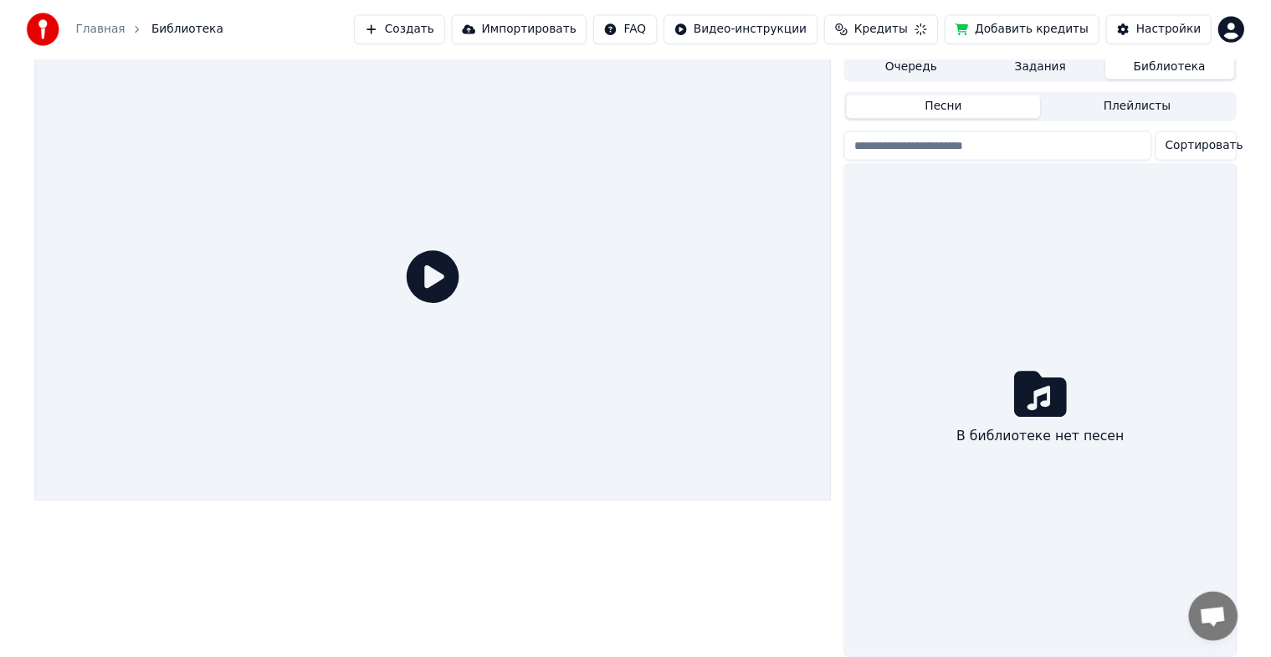
scroll to position [20, 0]
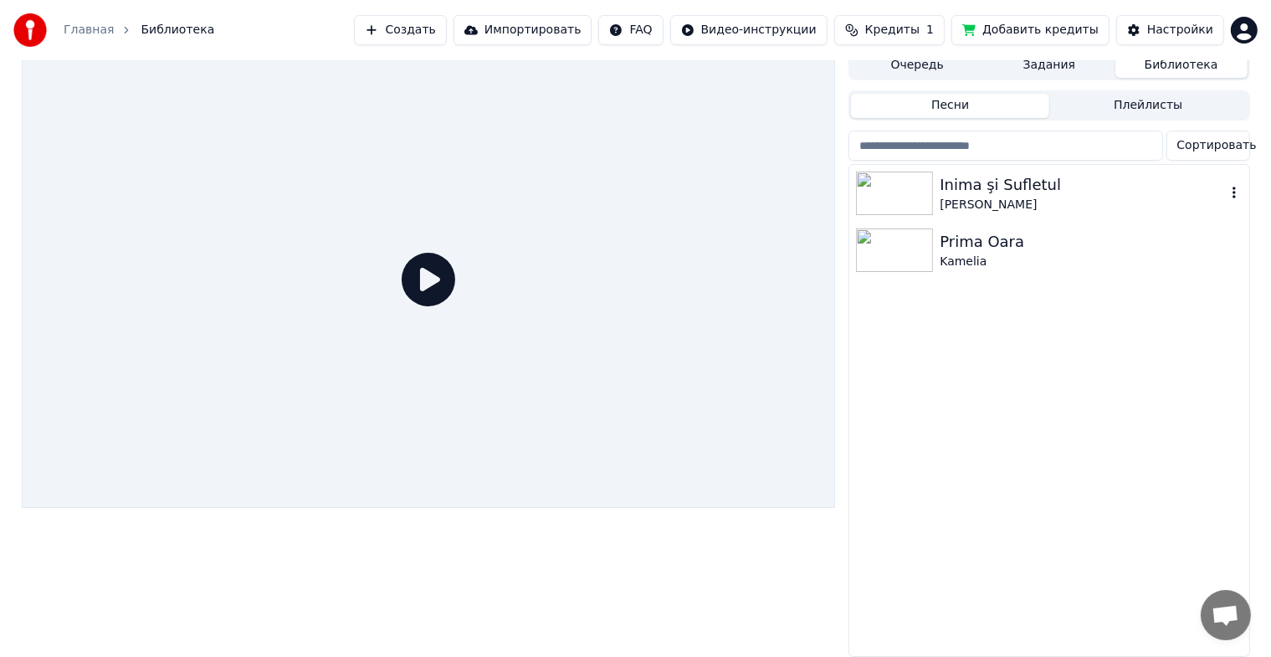
click at [885, 181] on img at bounding box center [894, 194] width 77 height 44
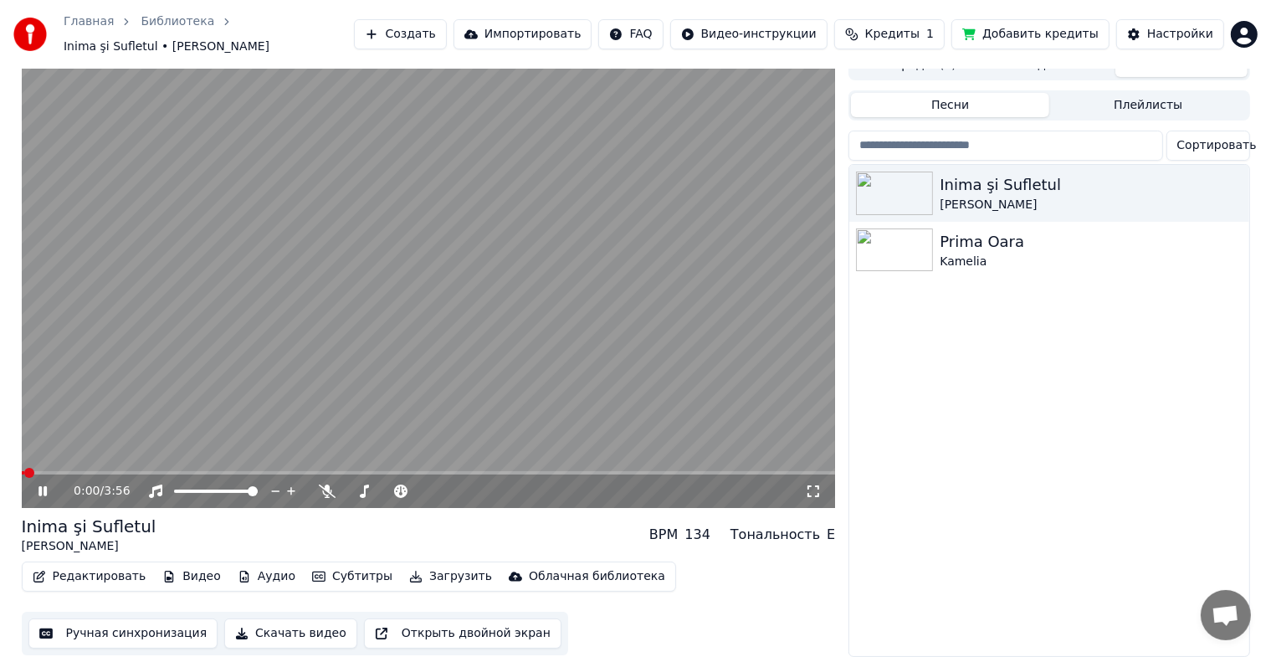
click at [814, 484] on icon at bounding box center [813, 490] width 17 height 13
